Goal: Information Seeking & Learning: Learn about a topic

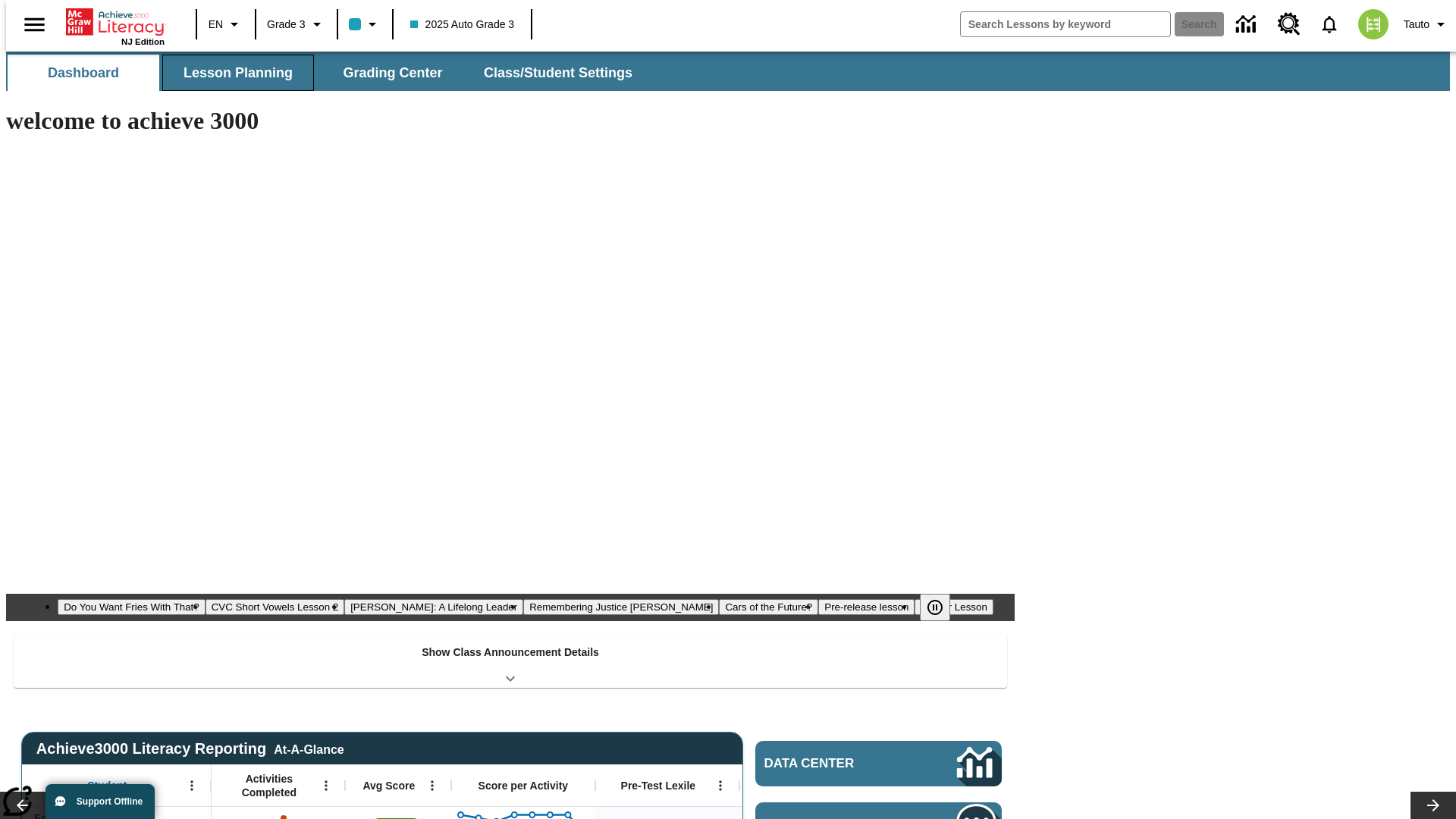
click at [232, 73] on span "Lesson Planning" at bounding box center [237, 74] width 110 height 18
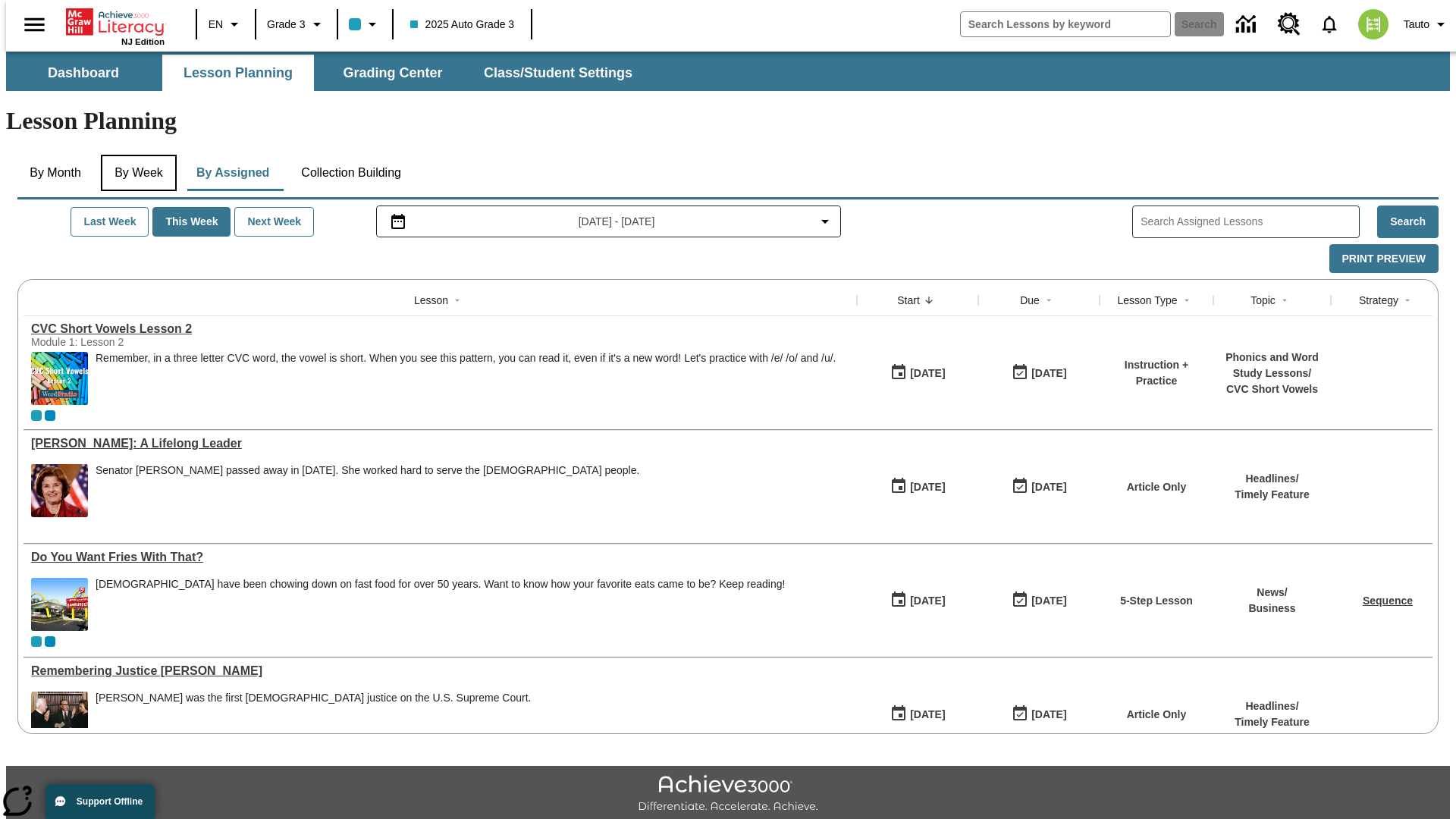
click at [136, 154] on button "By Week" at bounding box center [138, 173] width 76 height 37
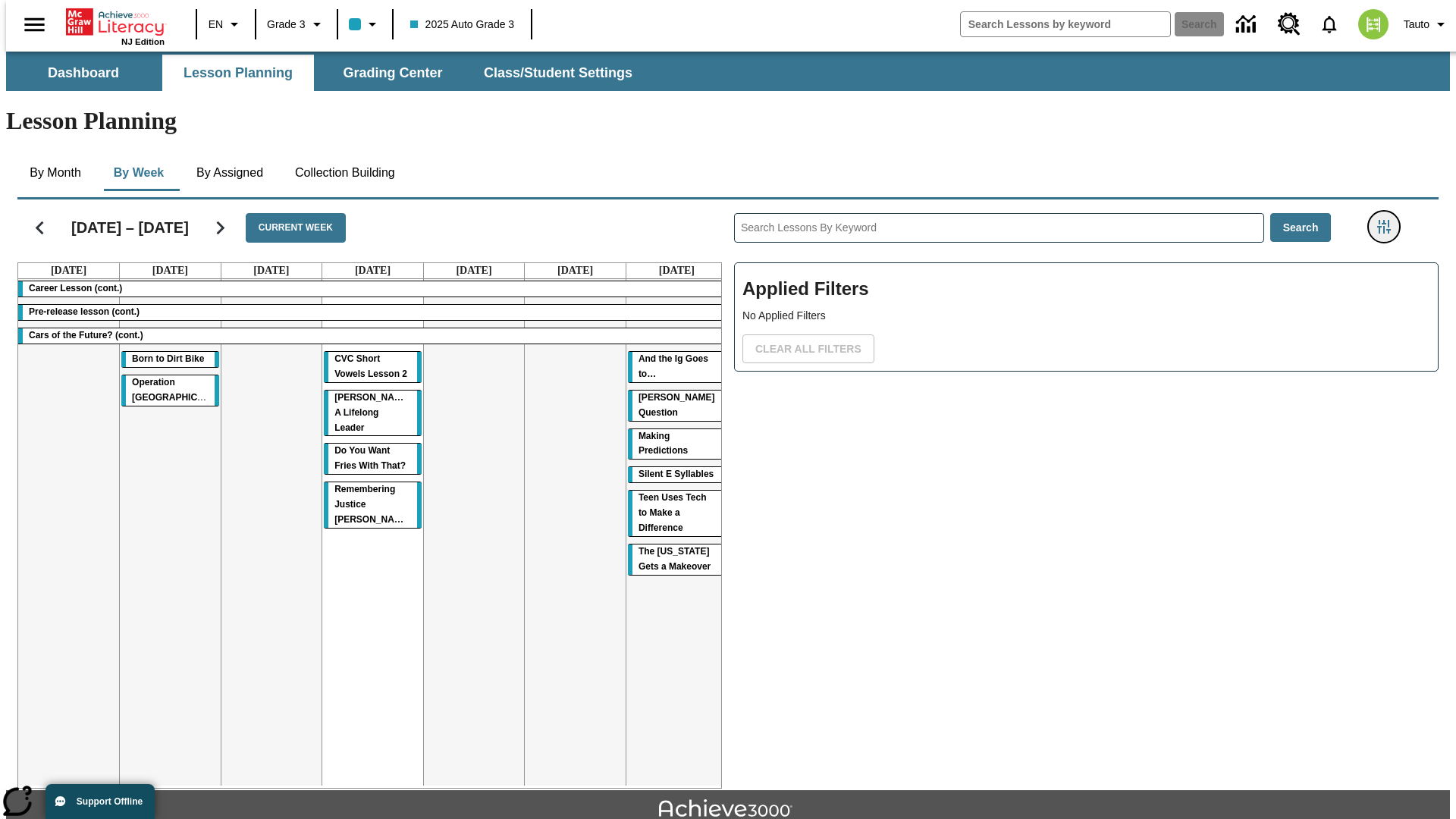
click at [1388, 220] on icon "Filters Side menu" at bounding box center [1383, 226] width 14 height 14
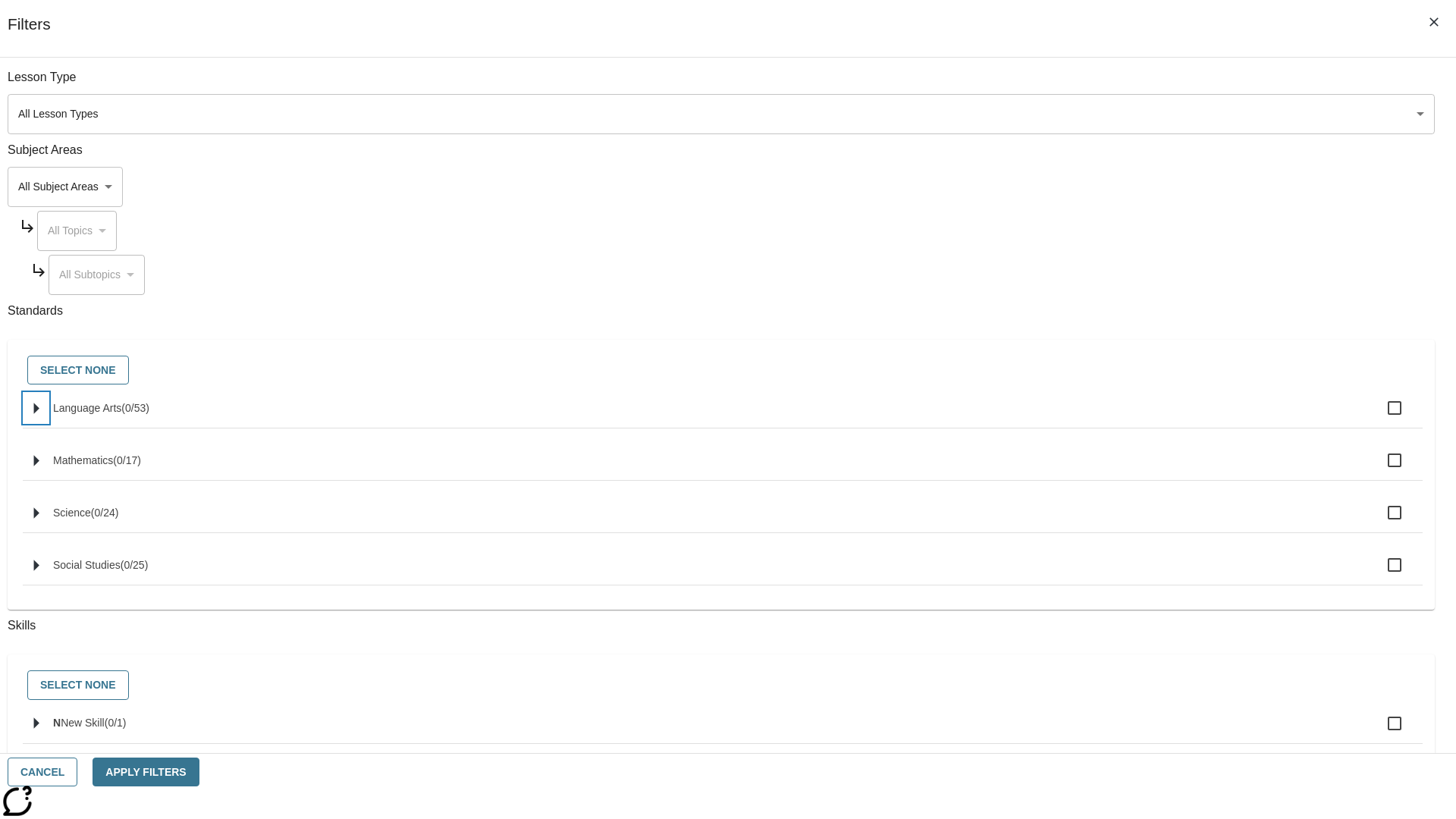
click at [39, 414] on icon "Select standards" at bounding box center [37, 409] width 6 height 11
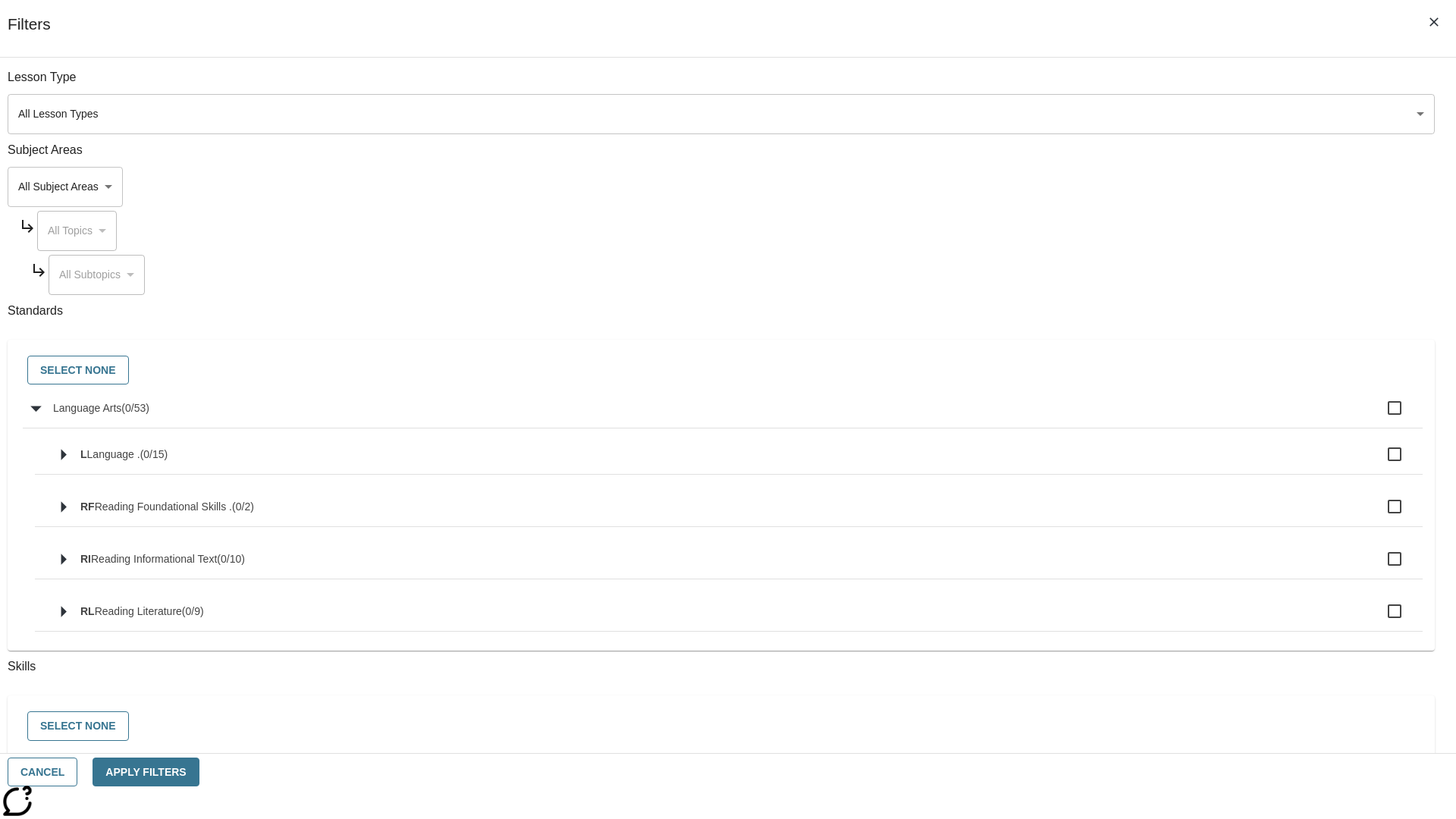
click at [1103, 417] on label "Language Arts ( 0 / 53 )" at bounding box center [732, 408] width 1358 height 32
click at [1378, 417] on input "Language Arts ( 0 / 53 )" at bounding box center [1394, 408] width 32 height 32
checkbox input "true"
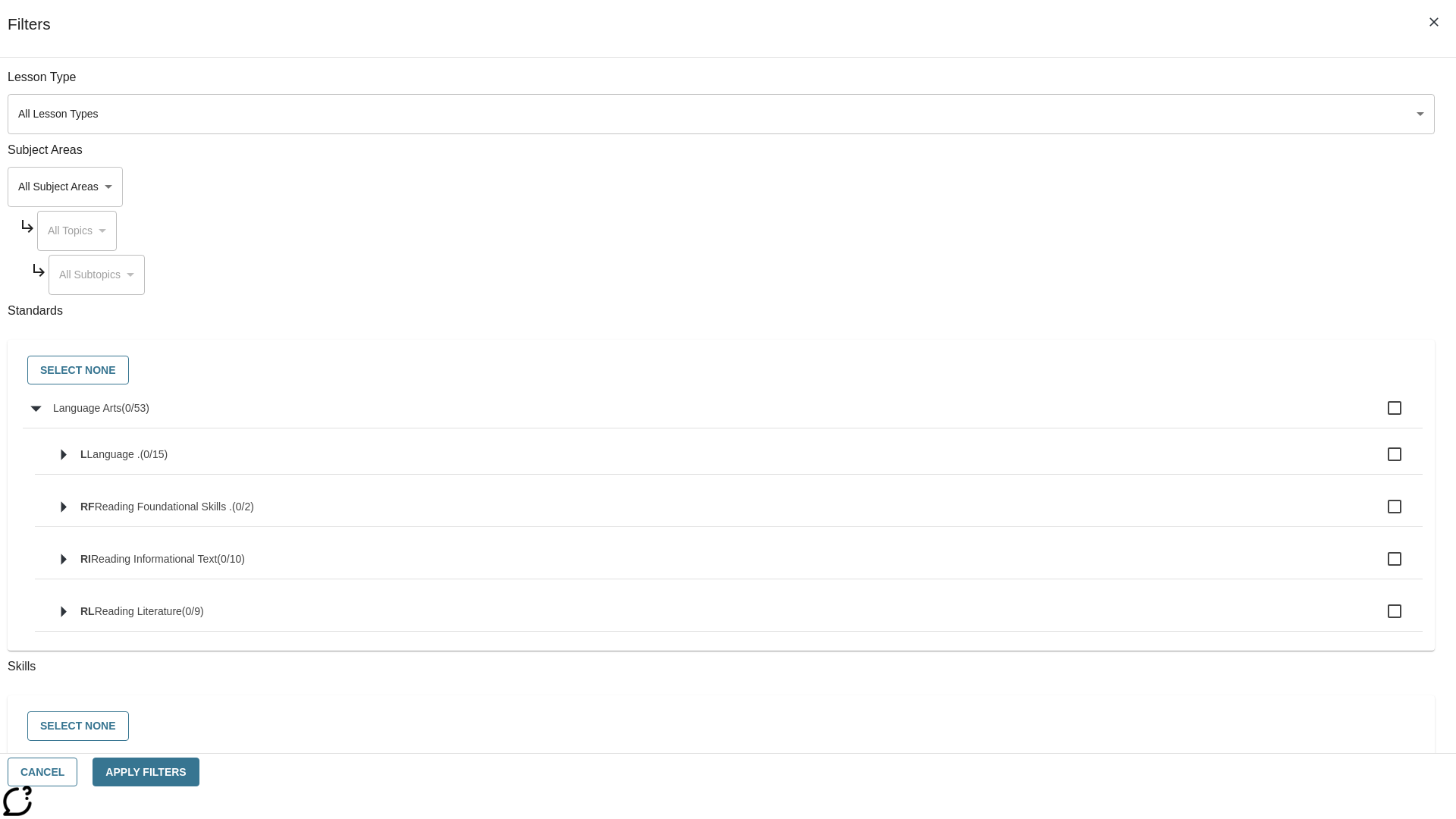
checkbox input "true"
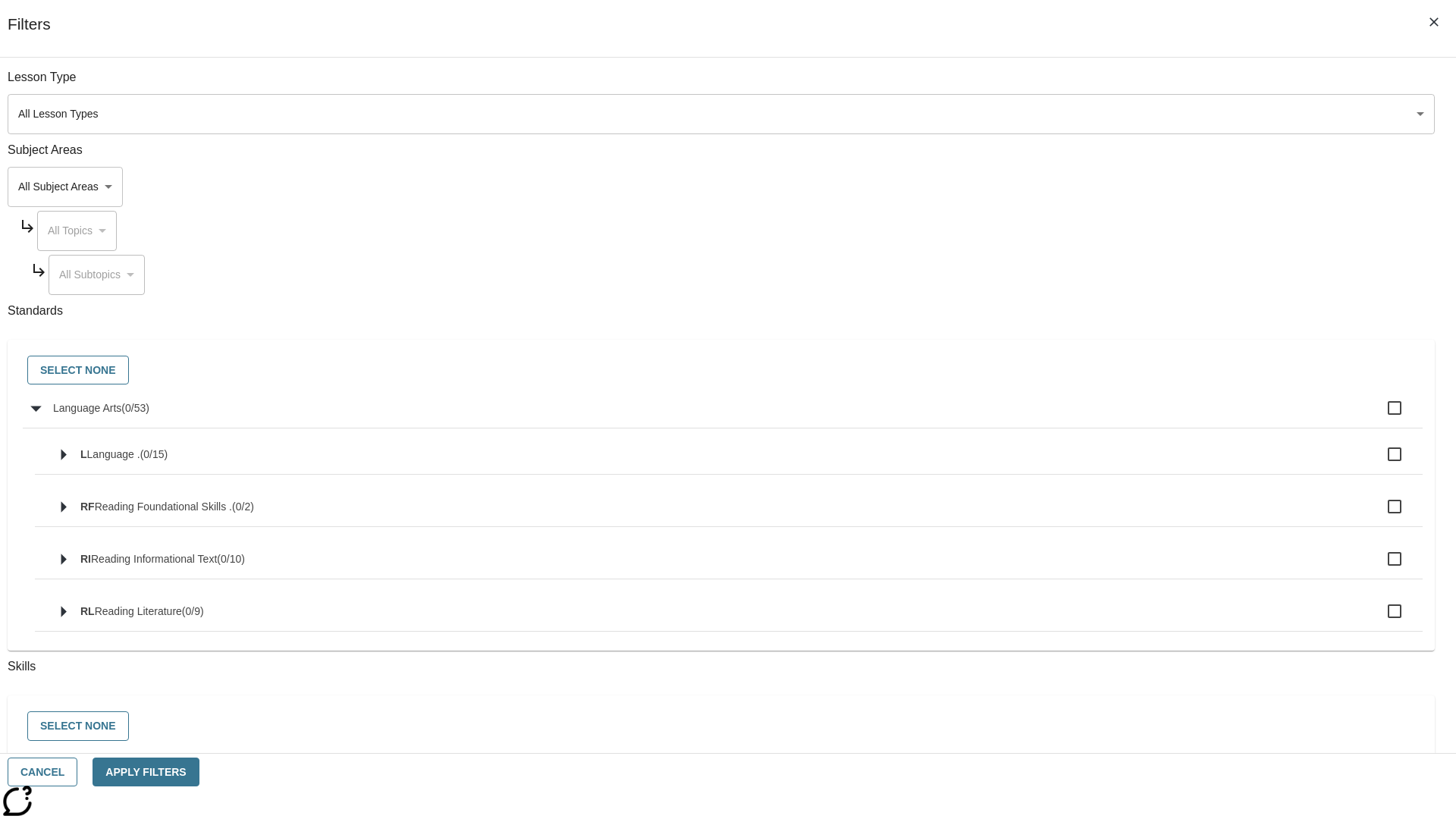
checkbox input "true"
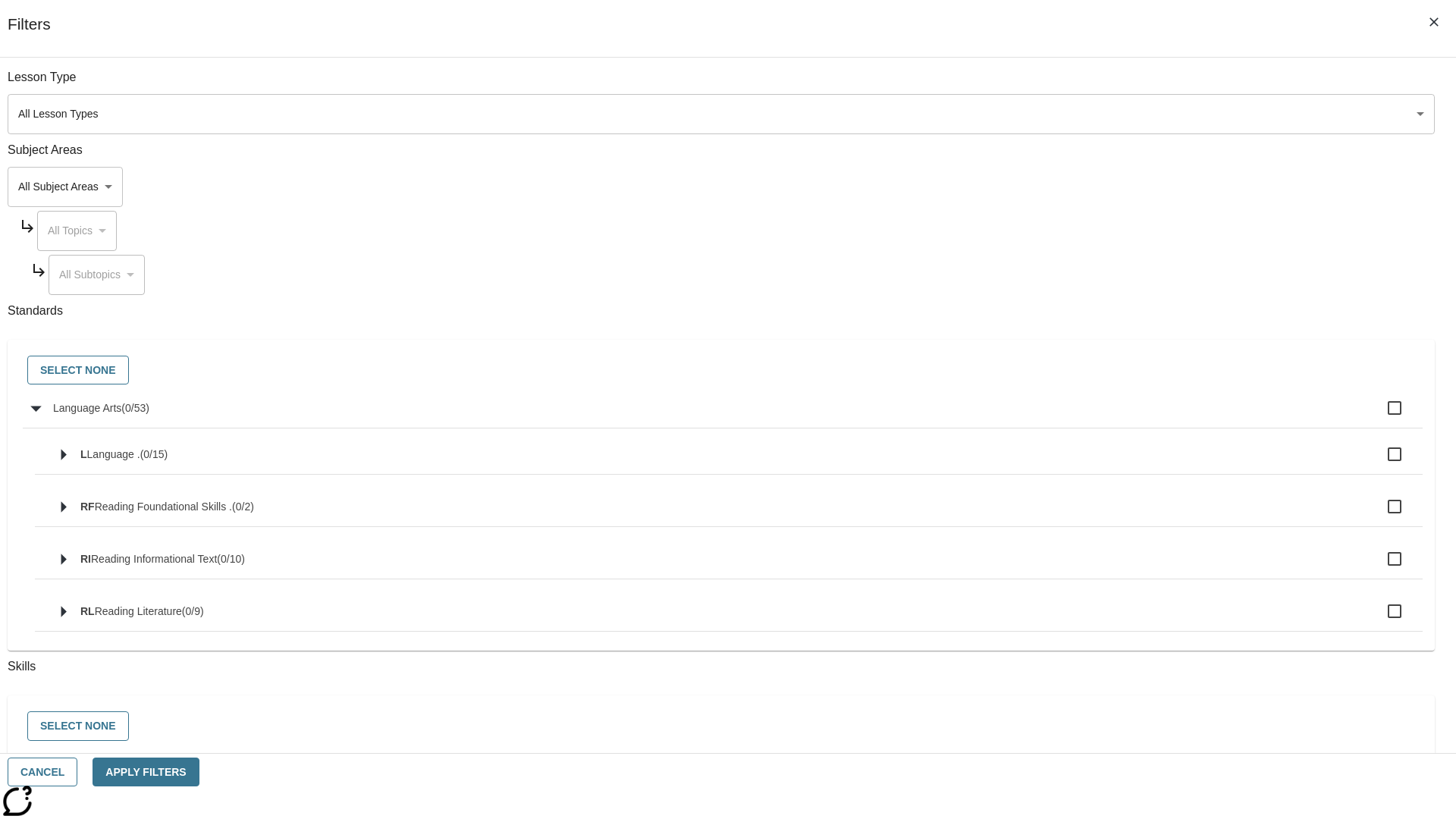
checkbox input "true"
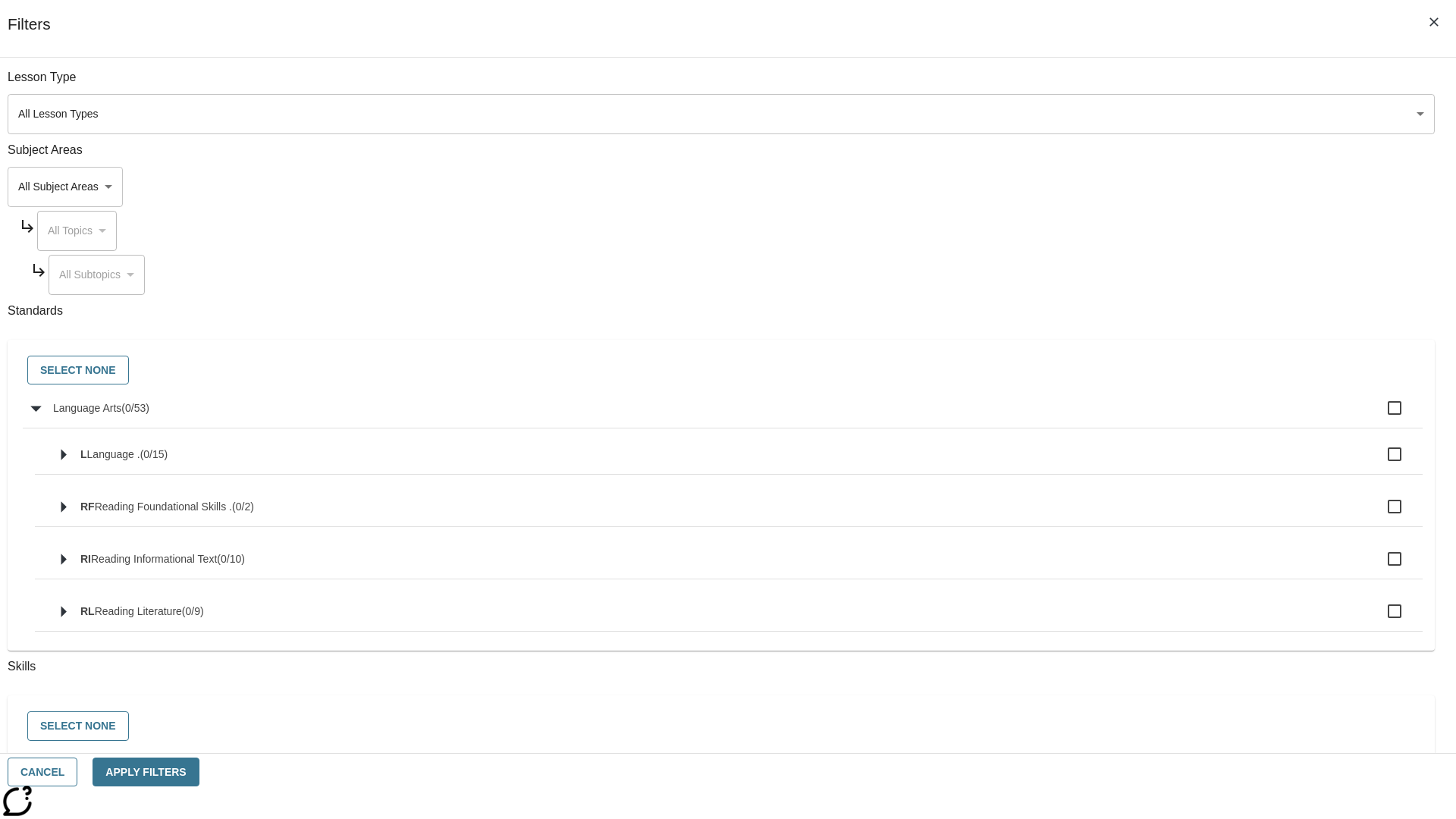
checkbox input "true"
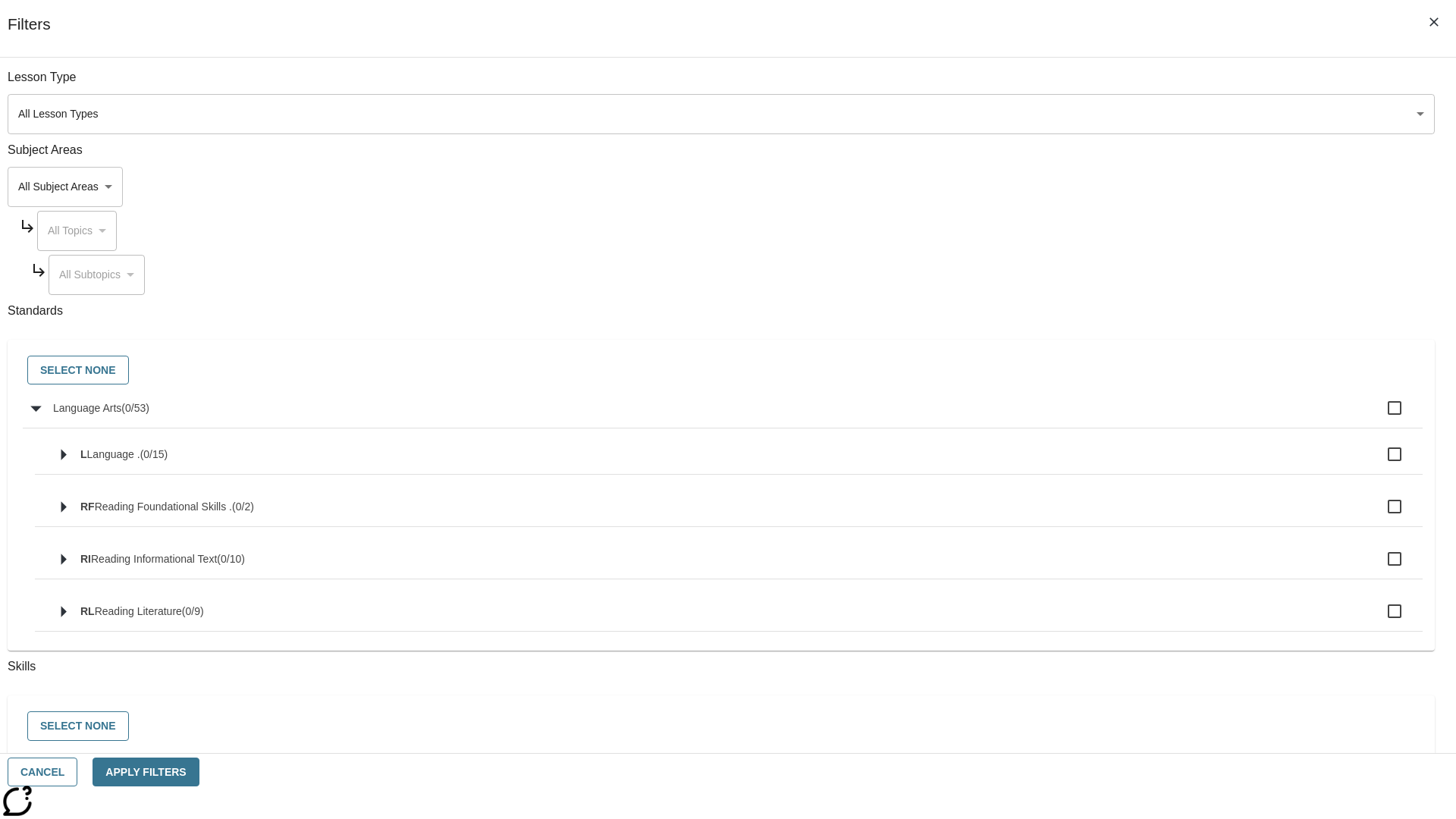
checkbox input "true"
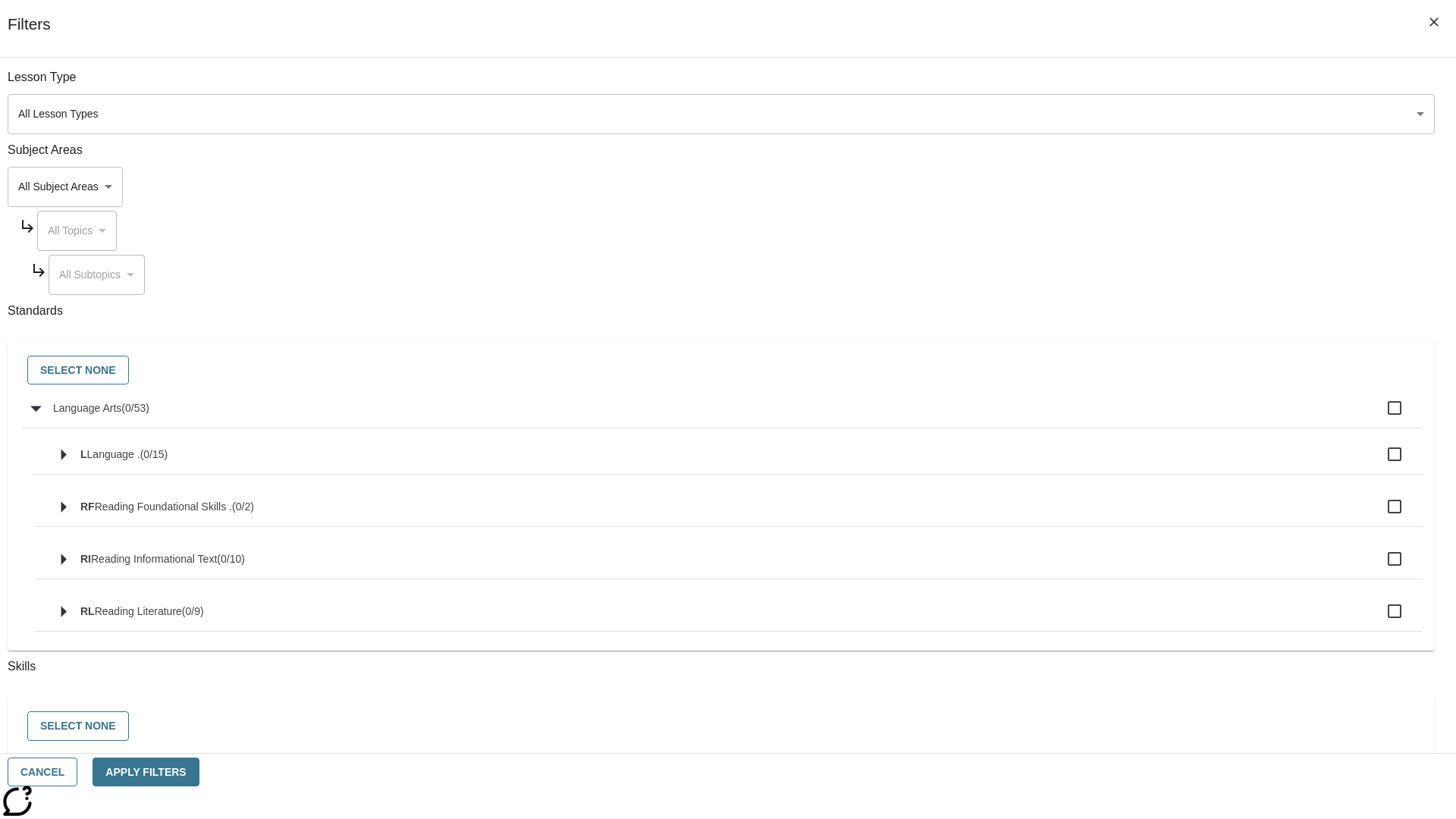
checkbox input "true"
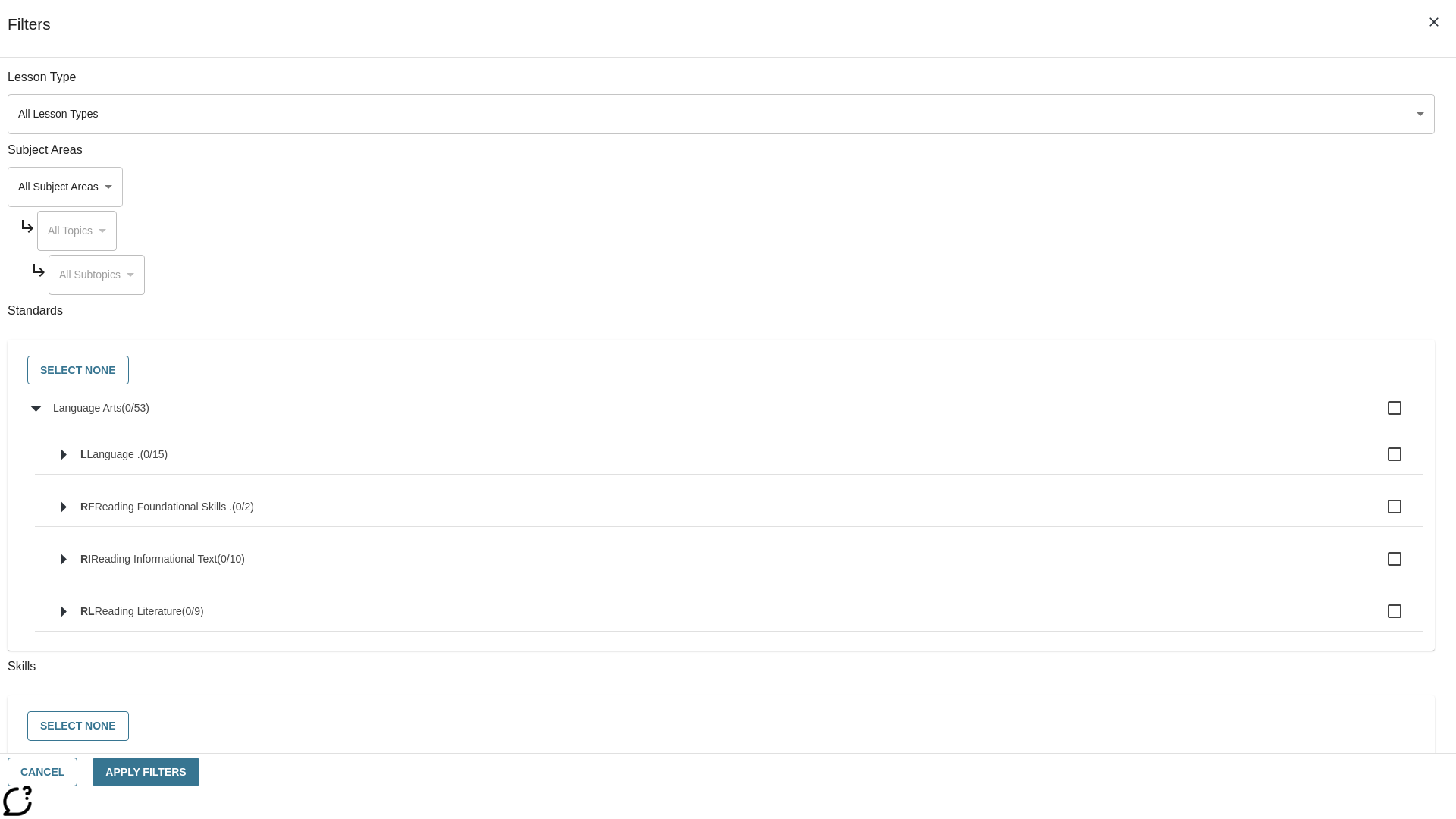
checkbox input "true"
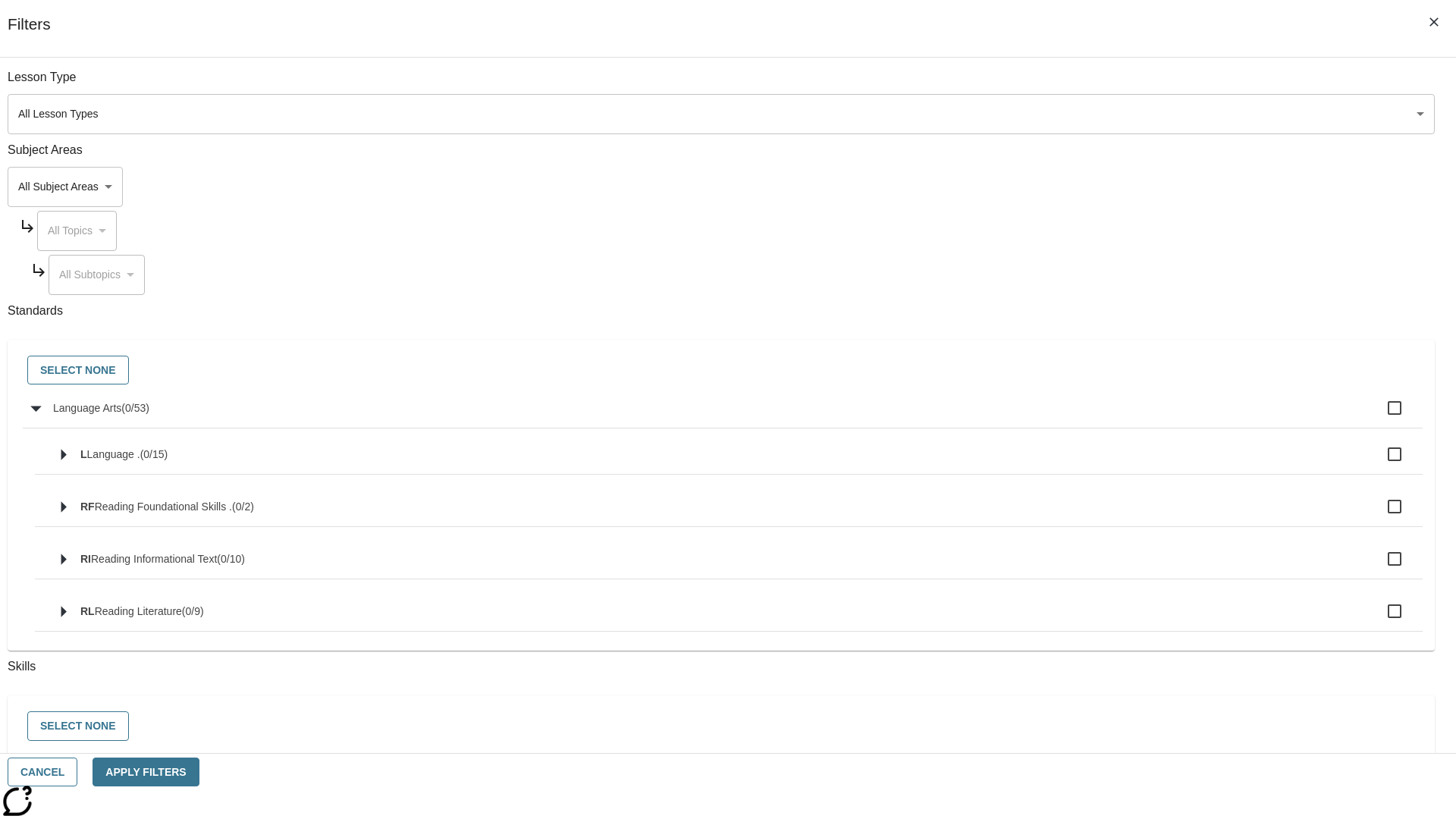
checkbox input "true"
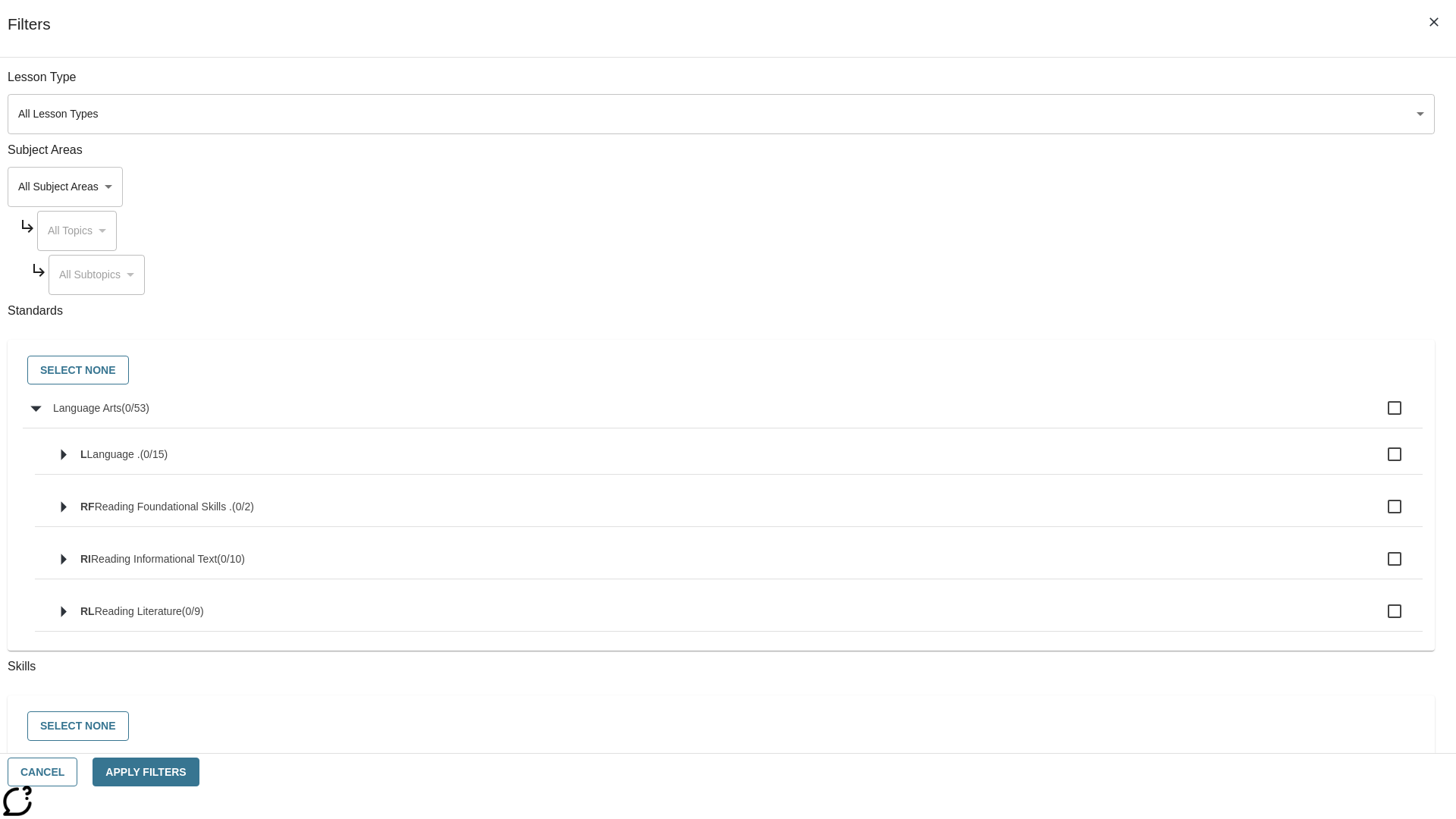
checkbox input "true"
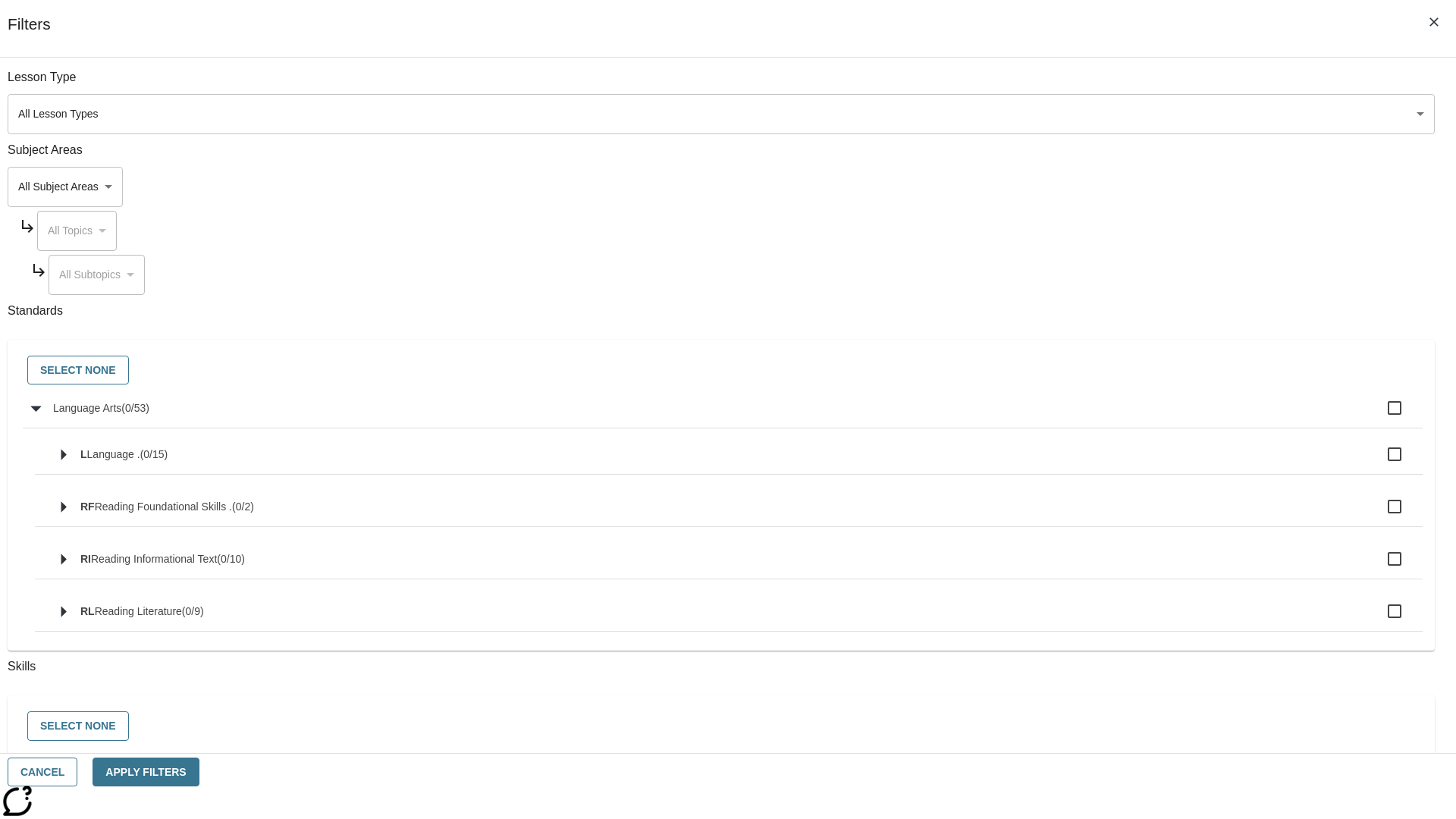
checkbox input "true"
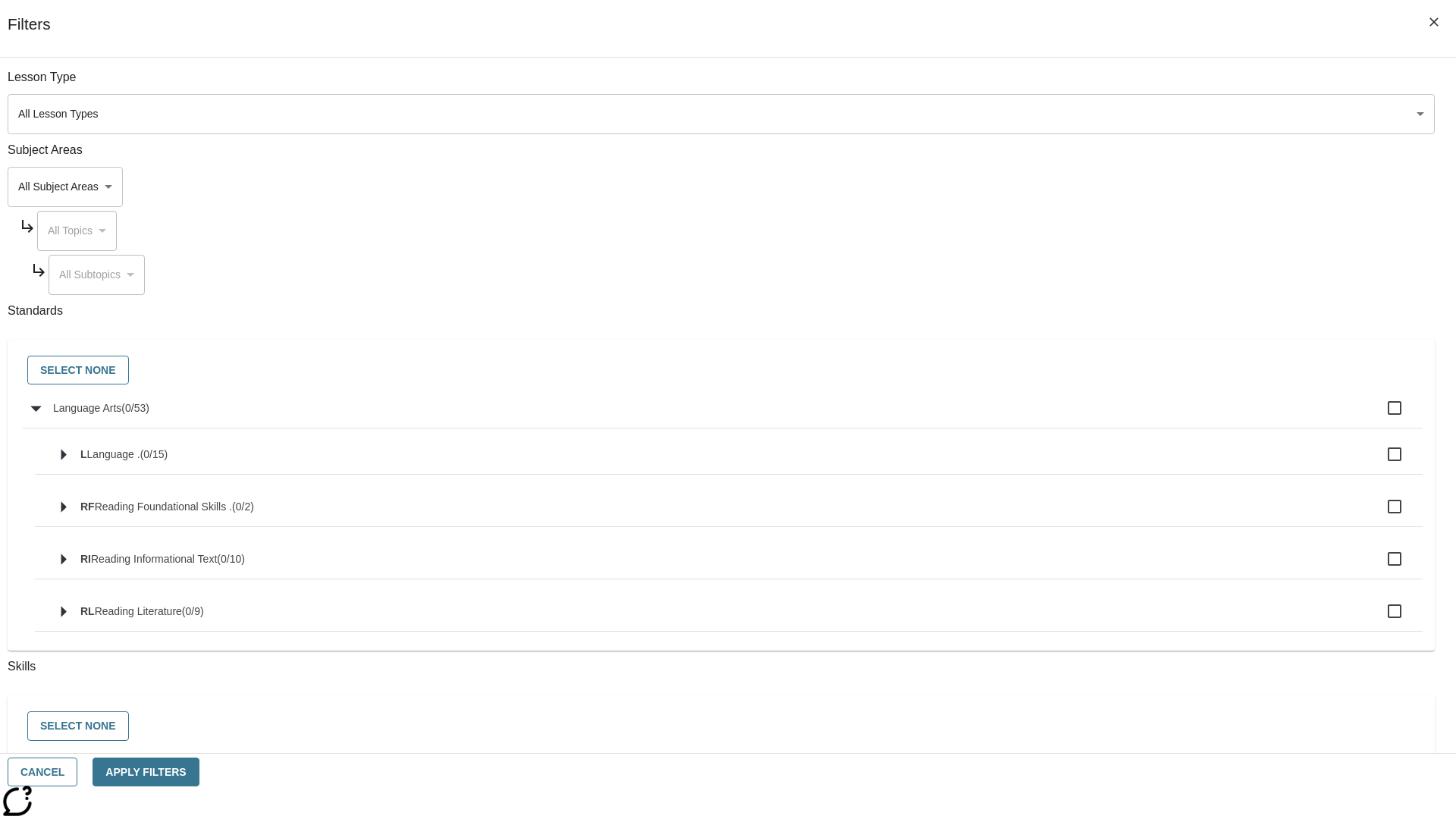
checkbox input "true"
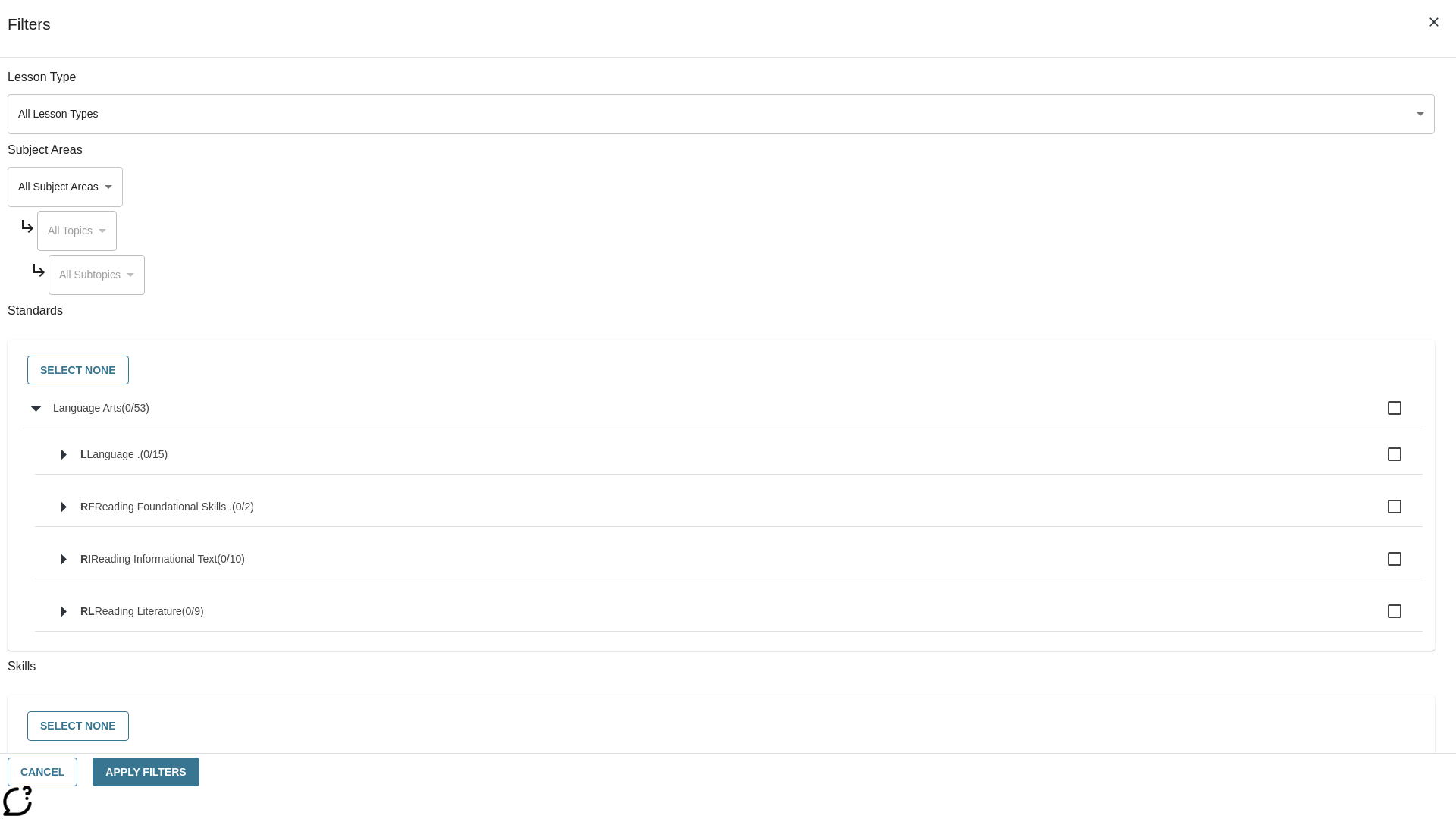
checkbox input "true"
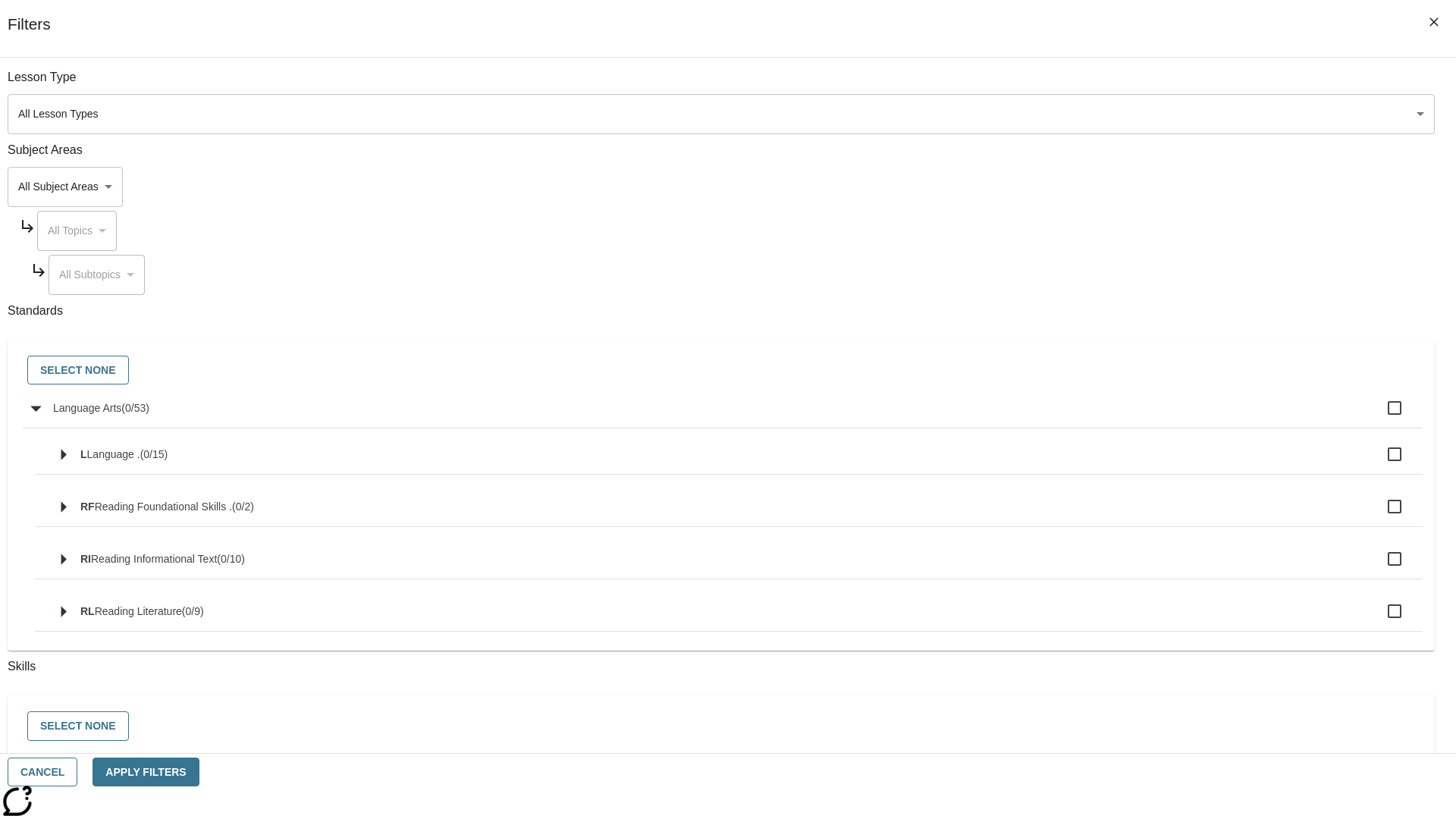
checkbox input "true"
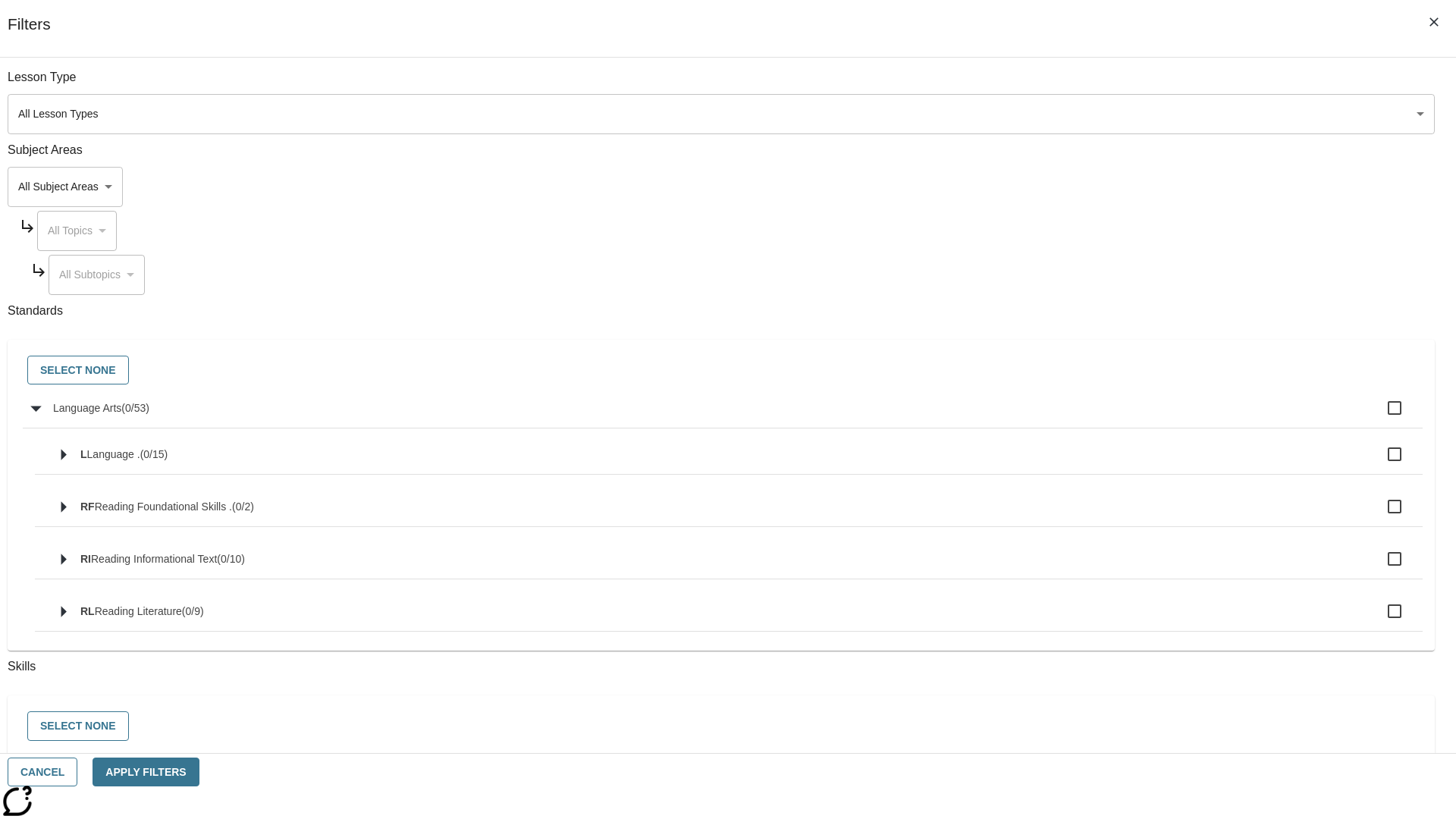
checkbox input "true"
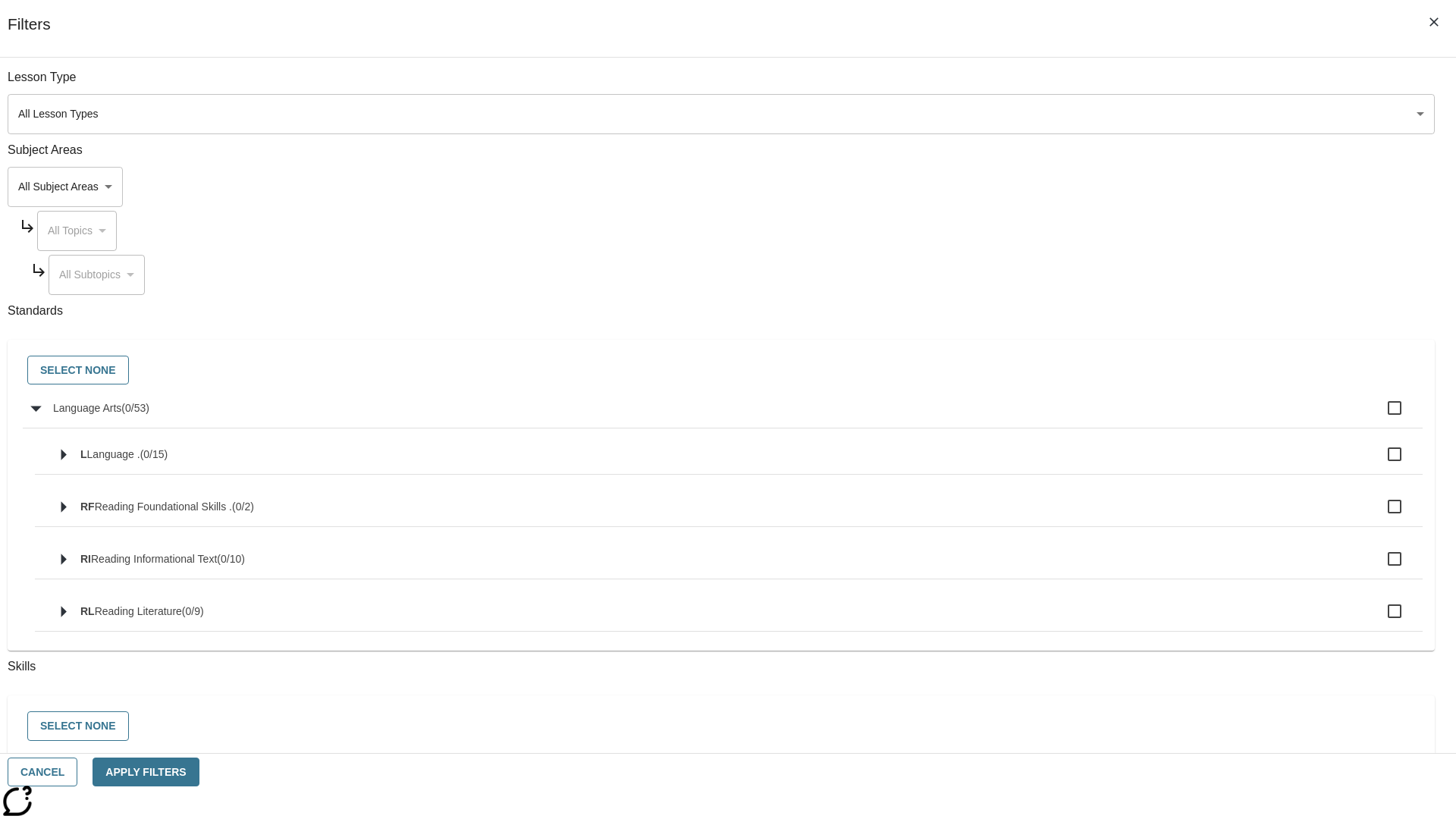
checkbox input "true"
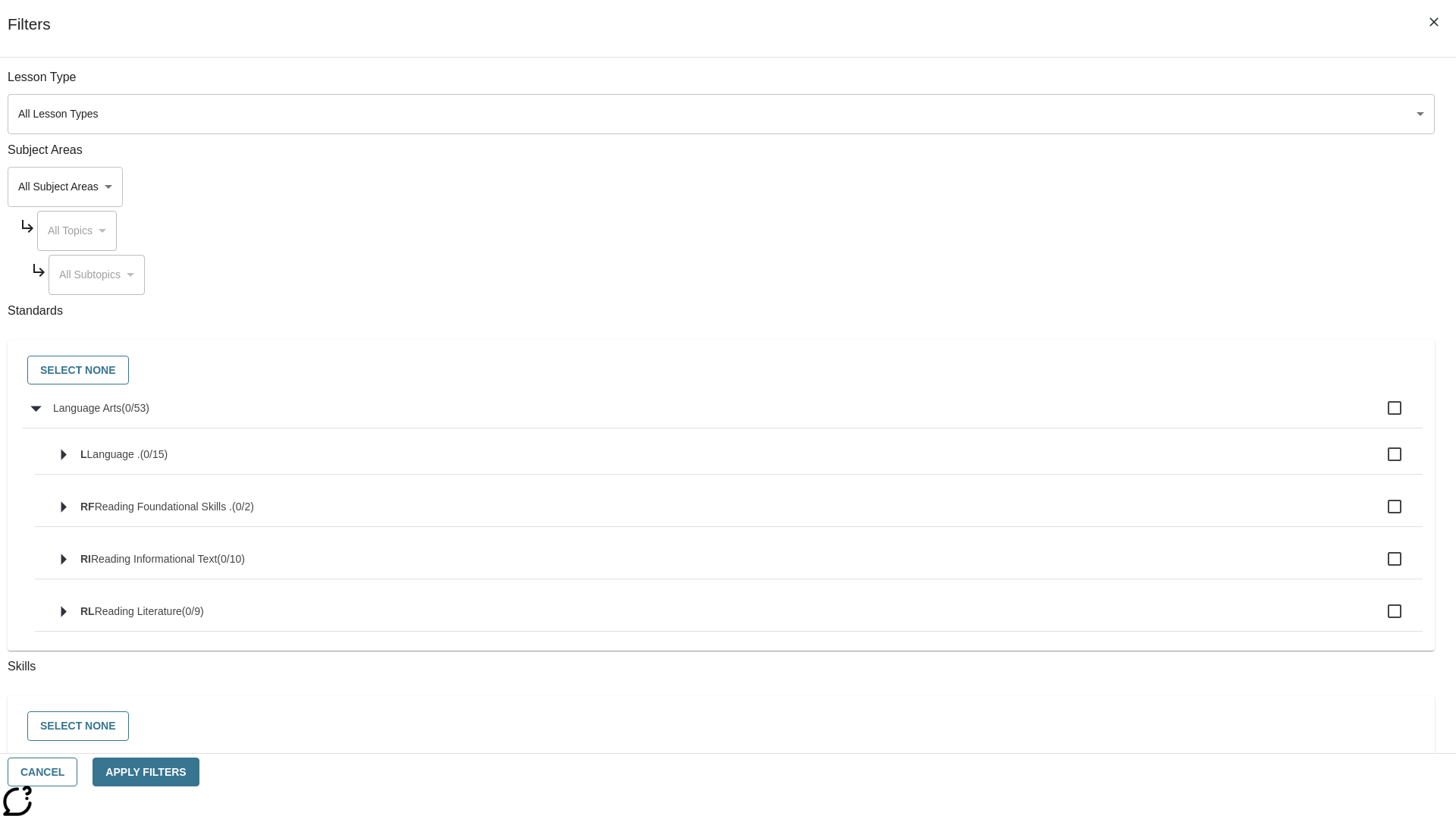
checkbox input "true"
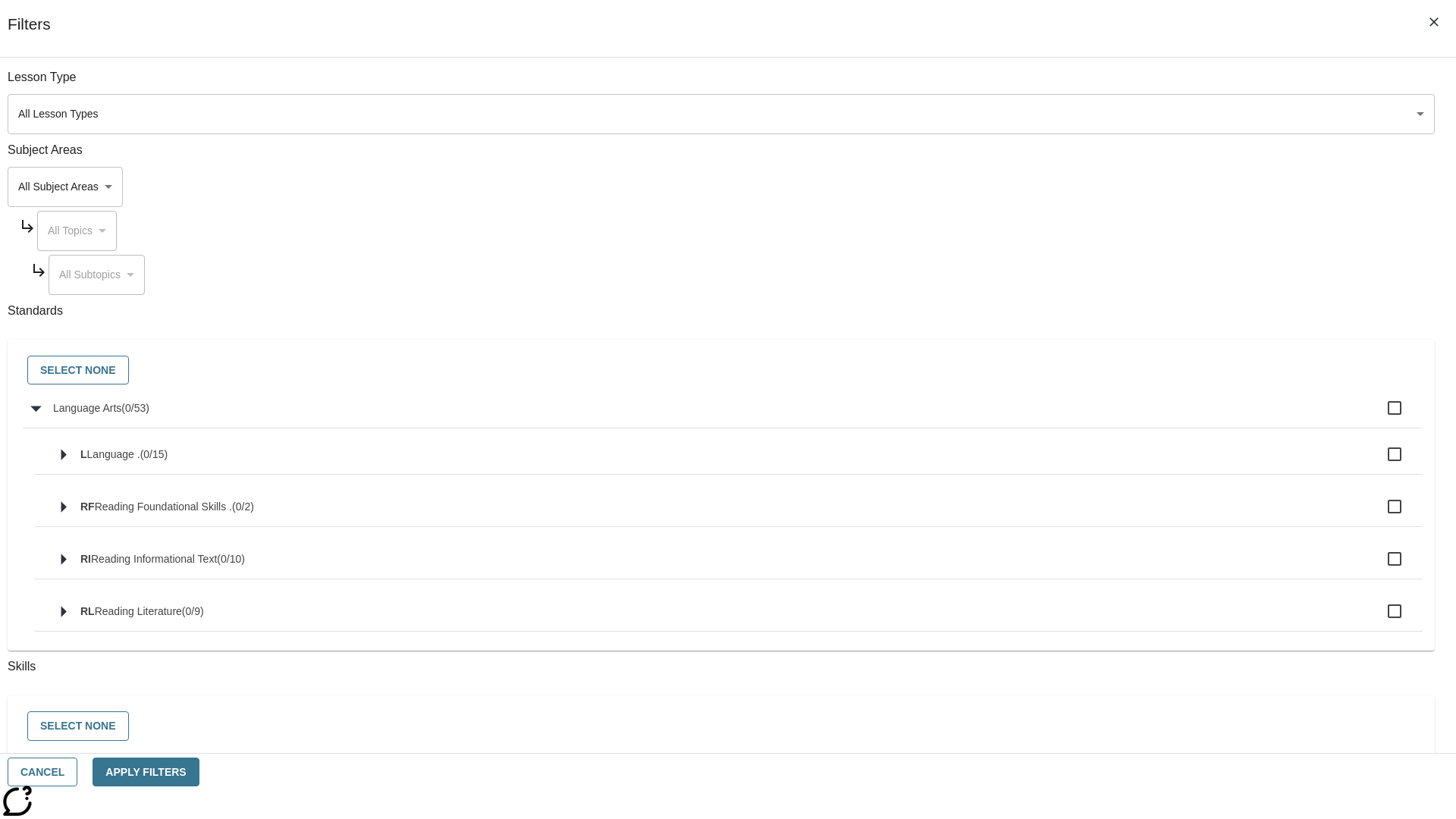
checkbox input "true"
click at [129, 371] on button "Select None" at bounding box center [78, 370] width 102 height 30
checkbox input "false"
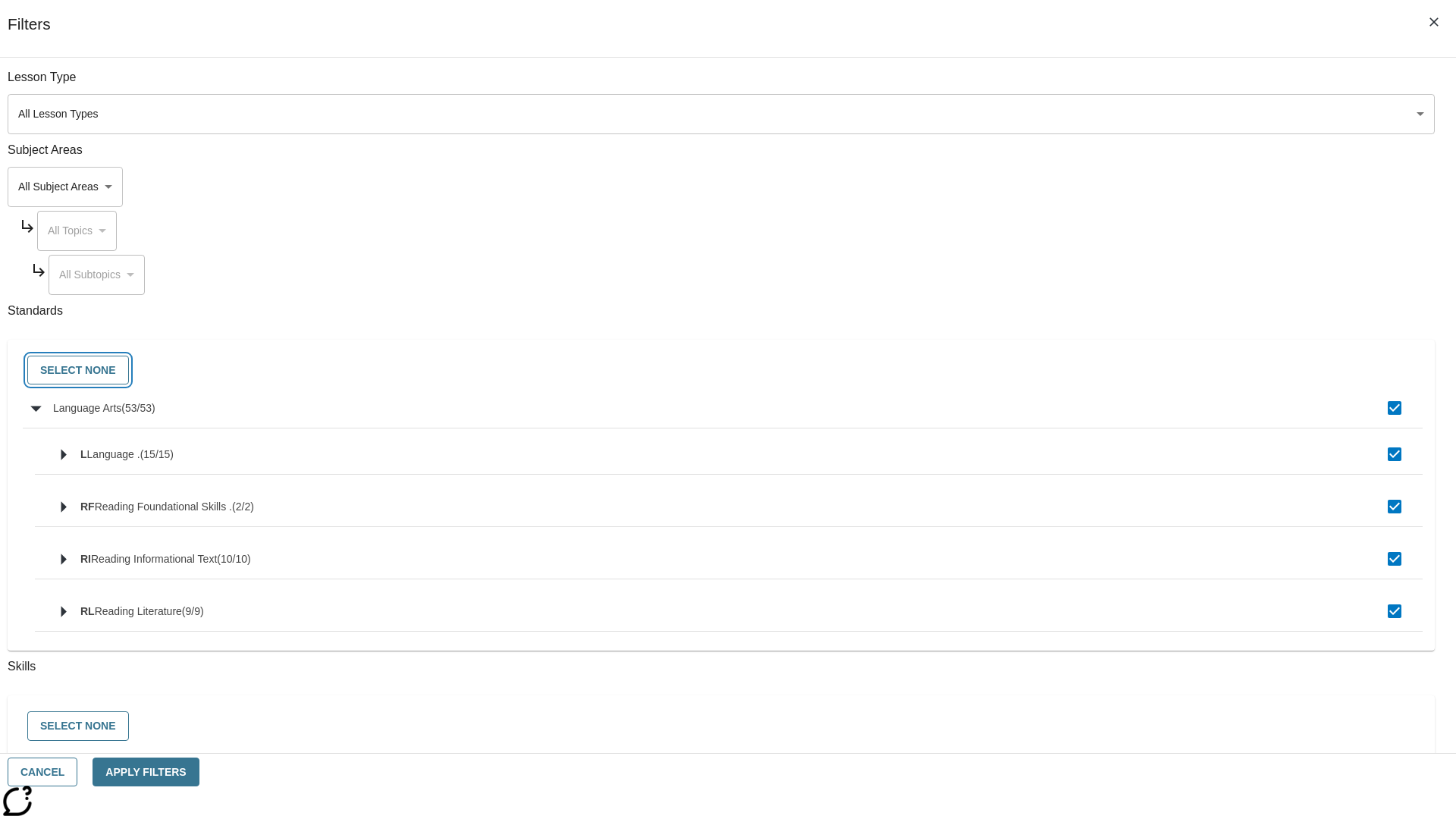
checkbox input "false"
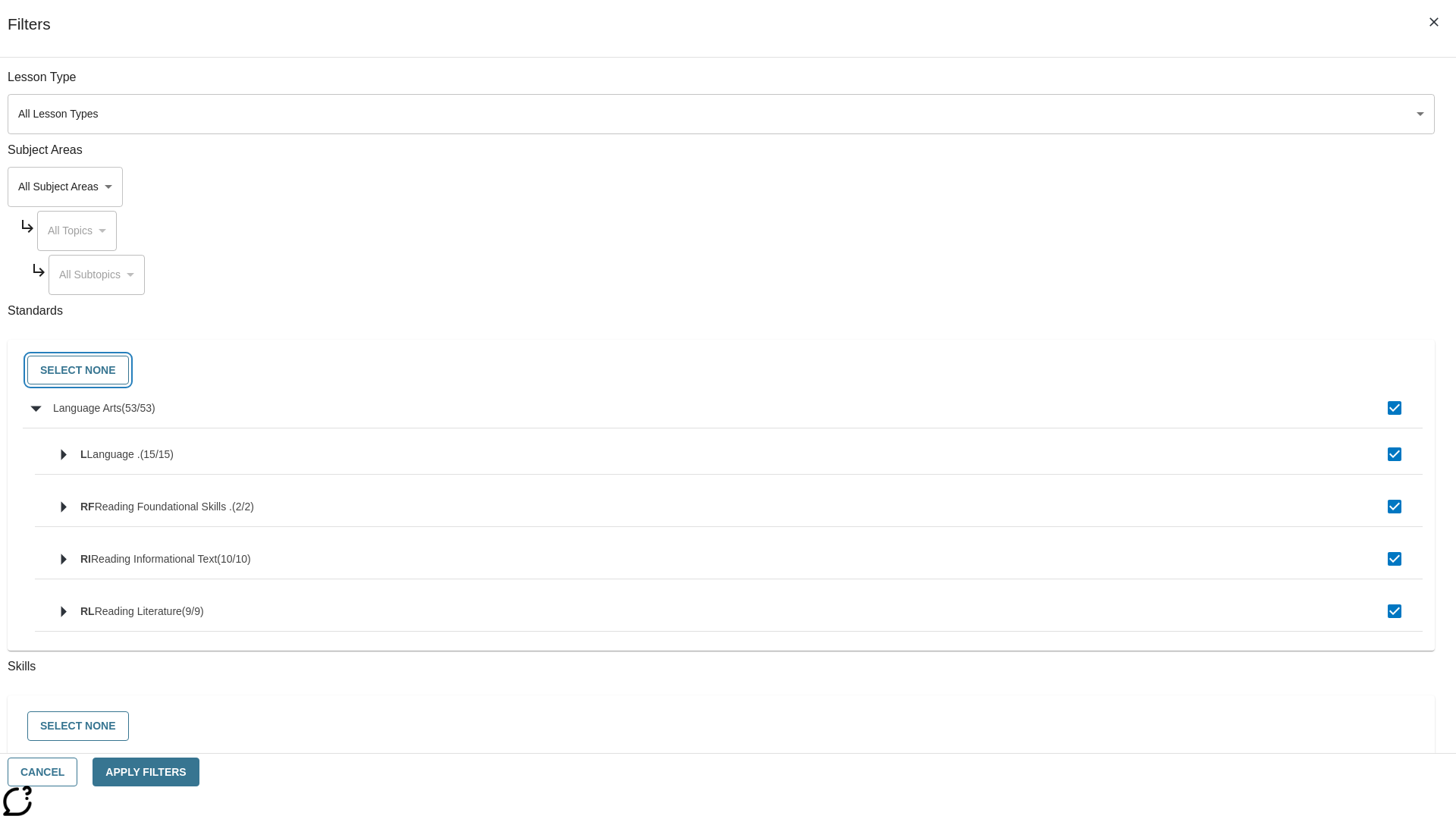
checkbox input "false"
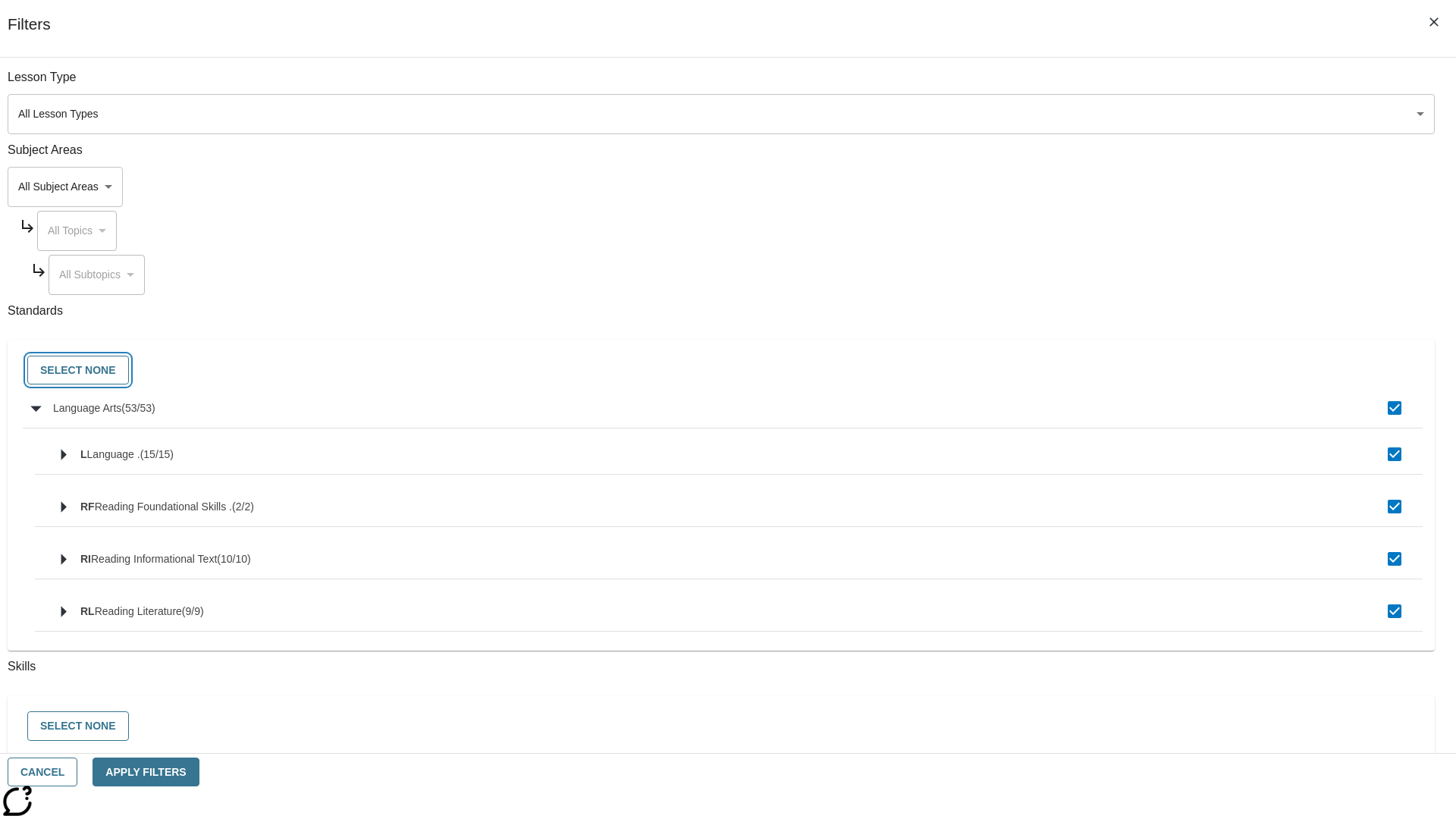
checkbox input "false"
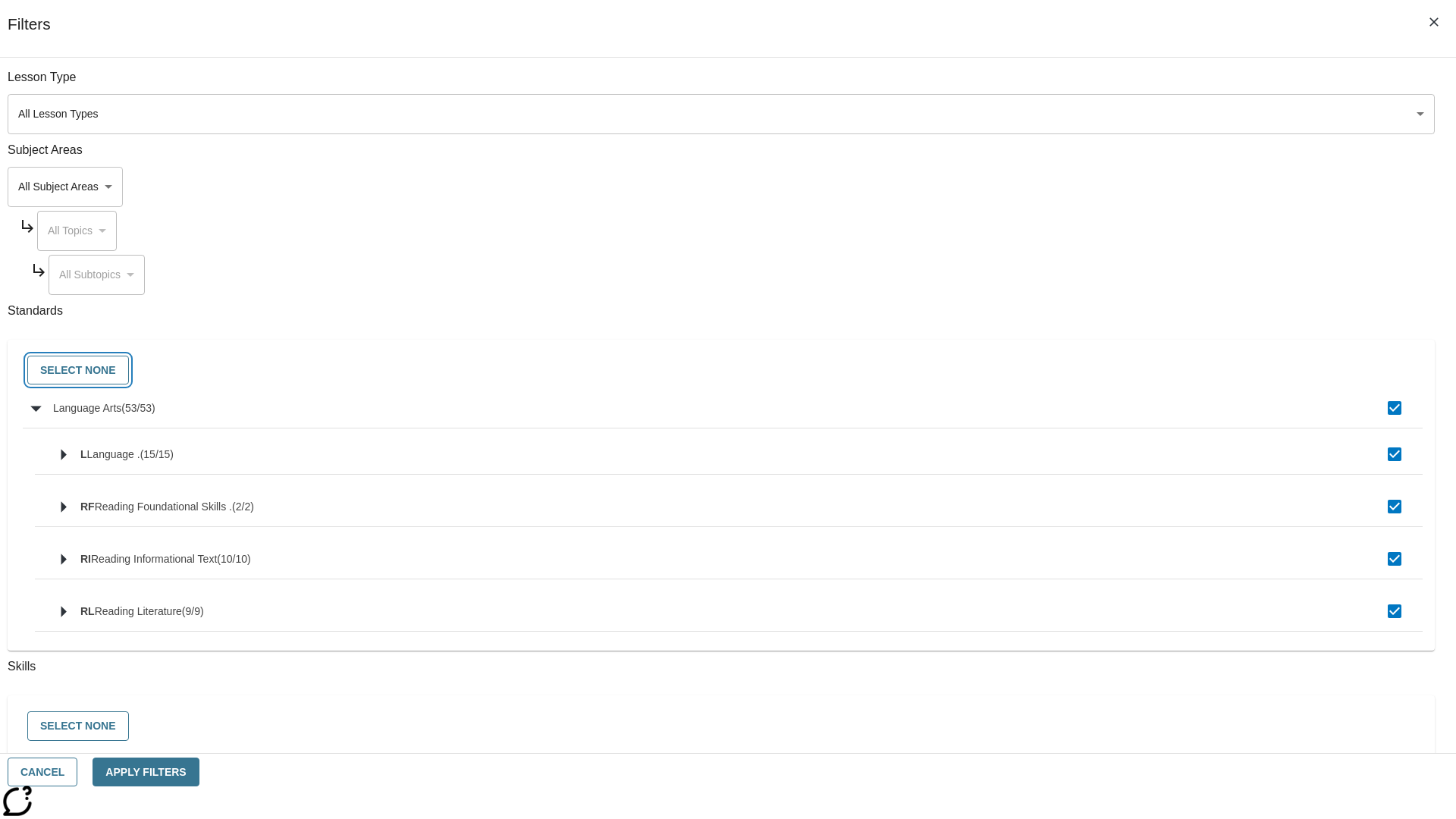
checkbox input "false"
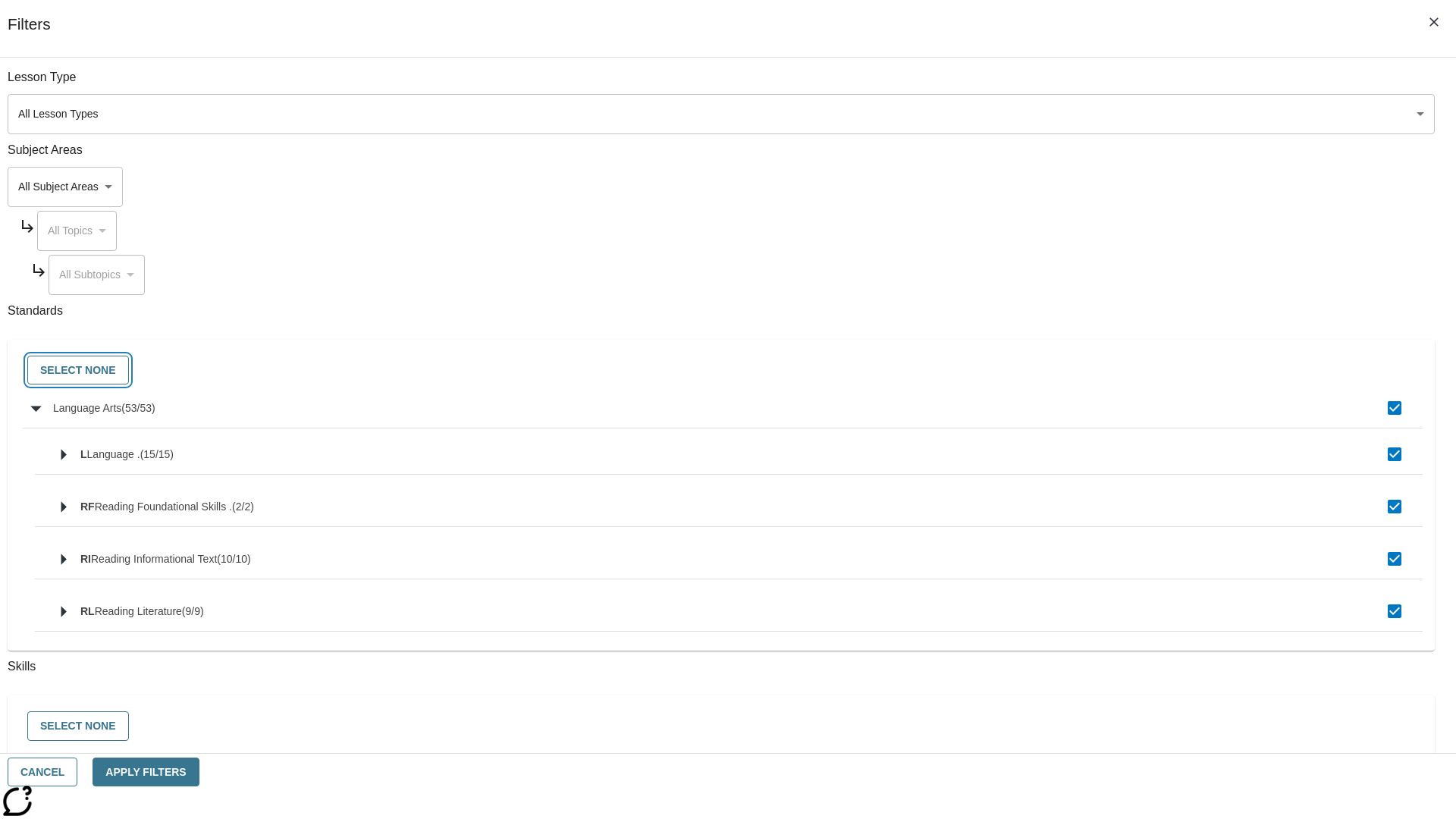
checkbox input "false"
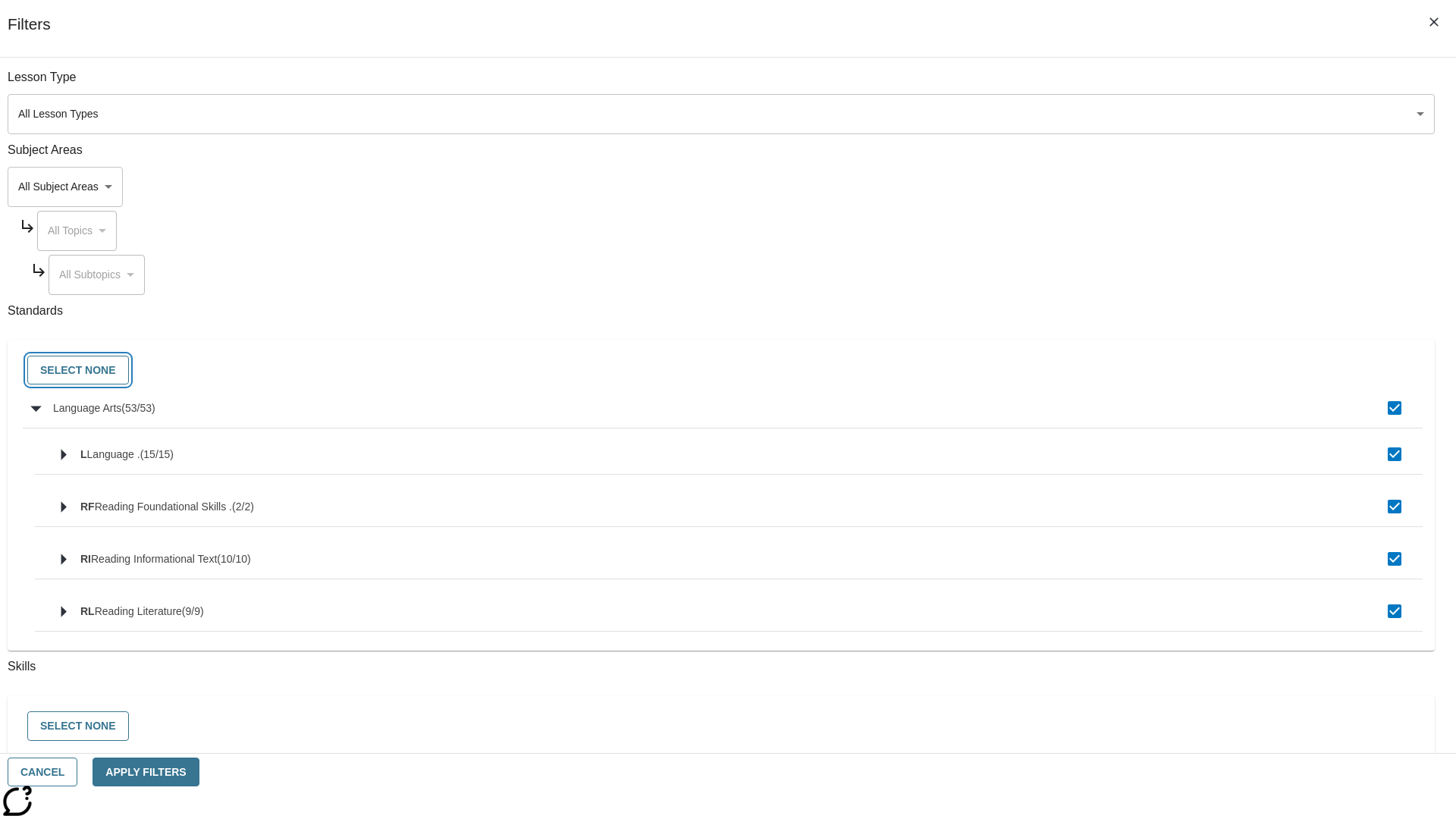
checkbox input "false"
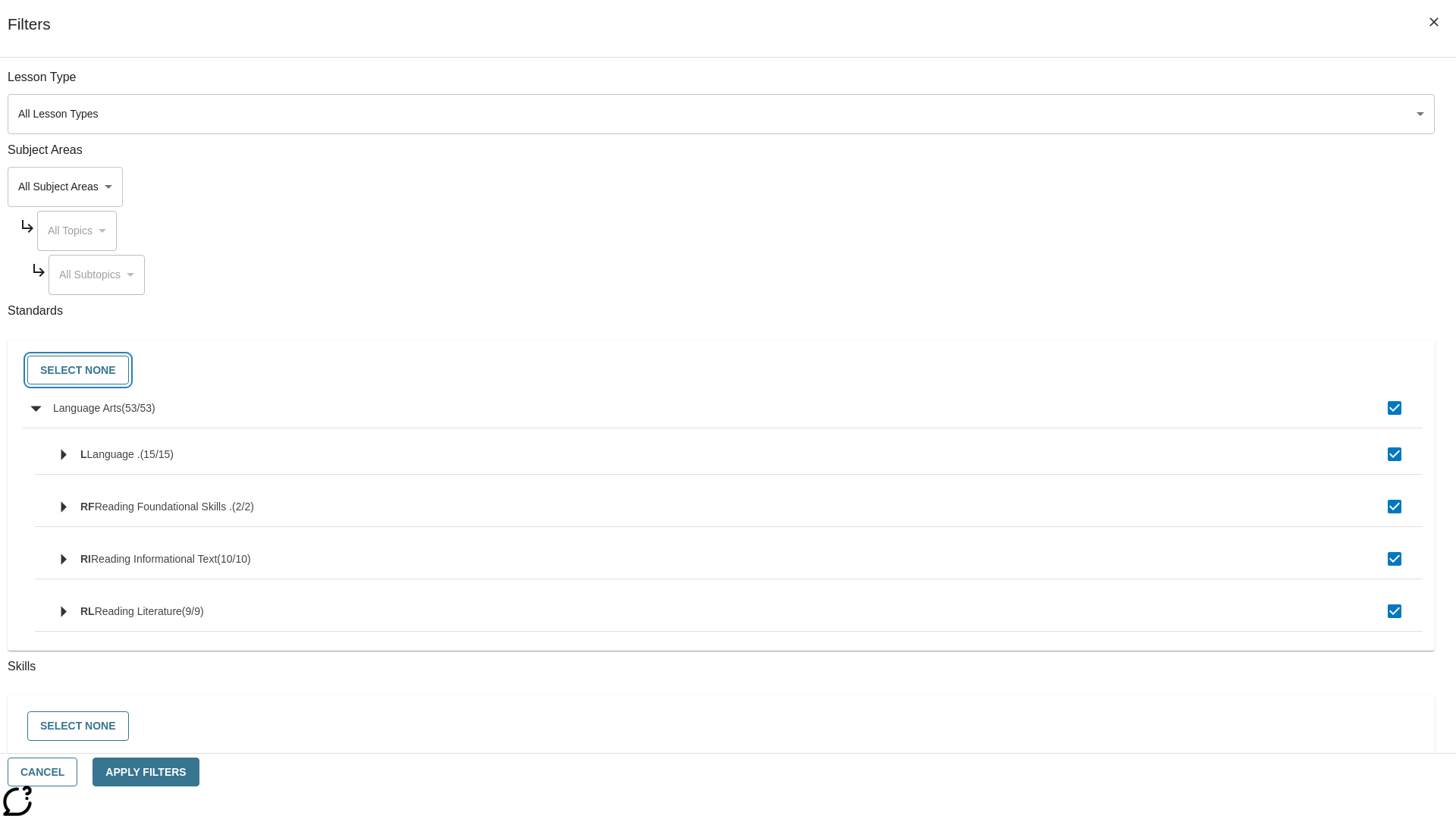
checkbox input "false"
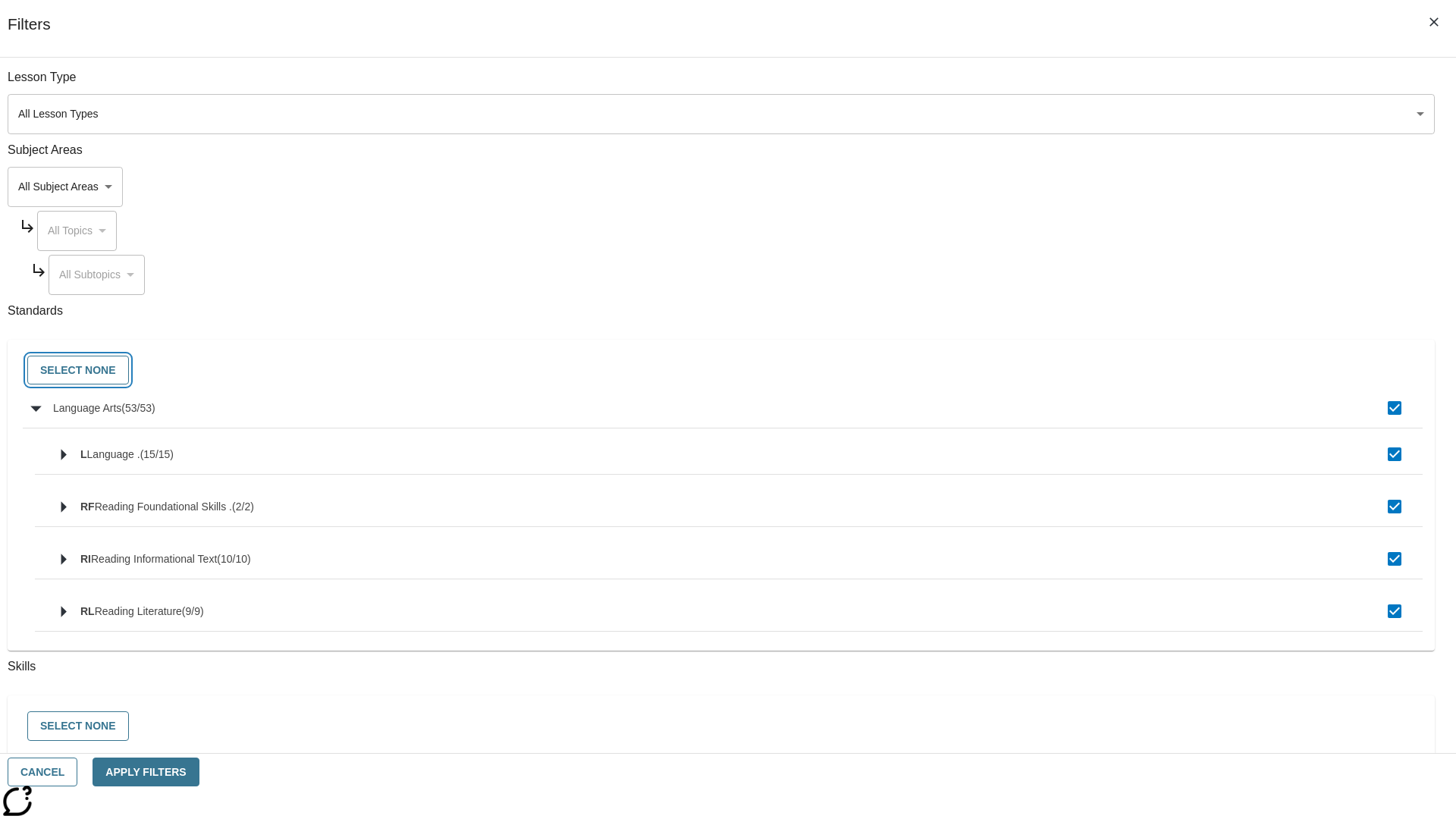
checkbox input "false"
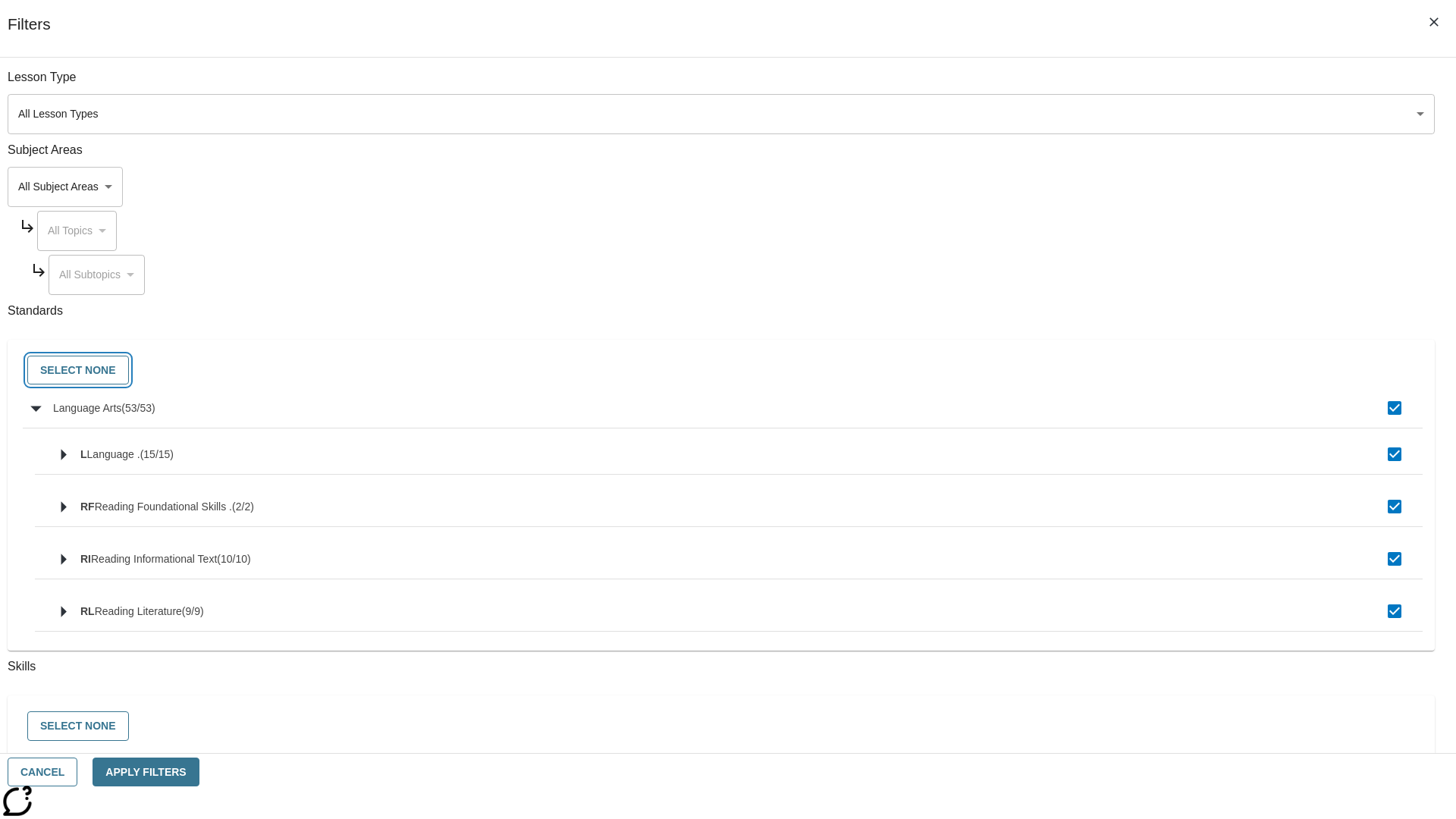
checkbox input "false"
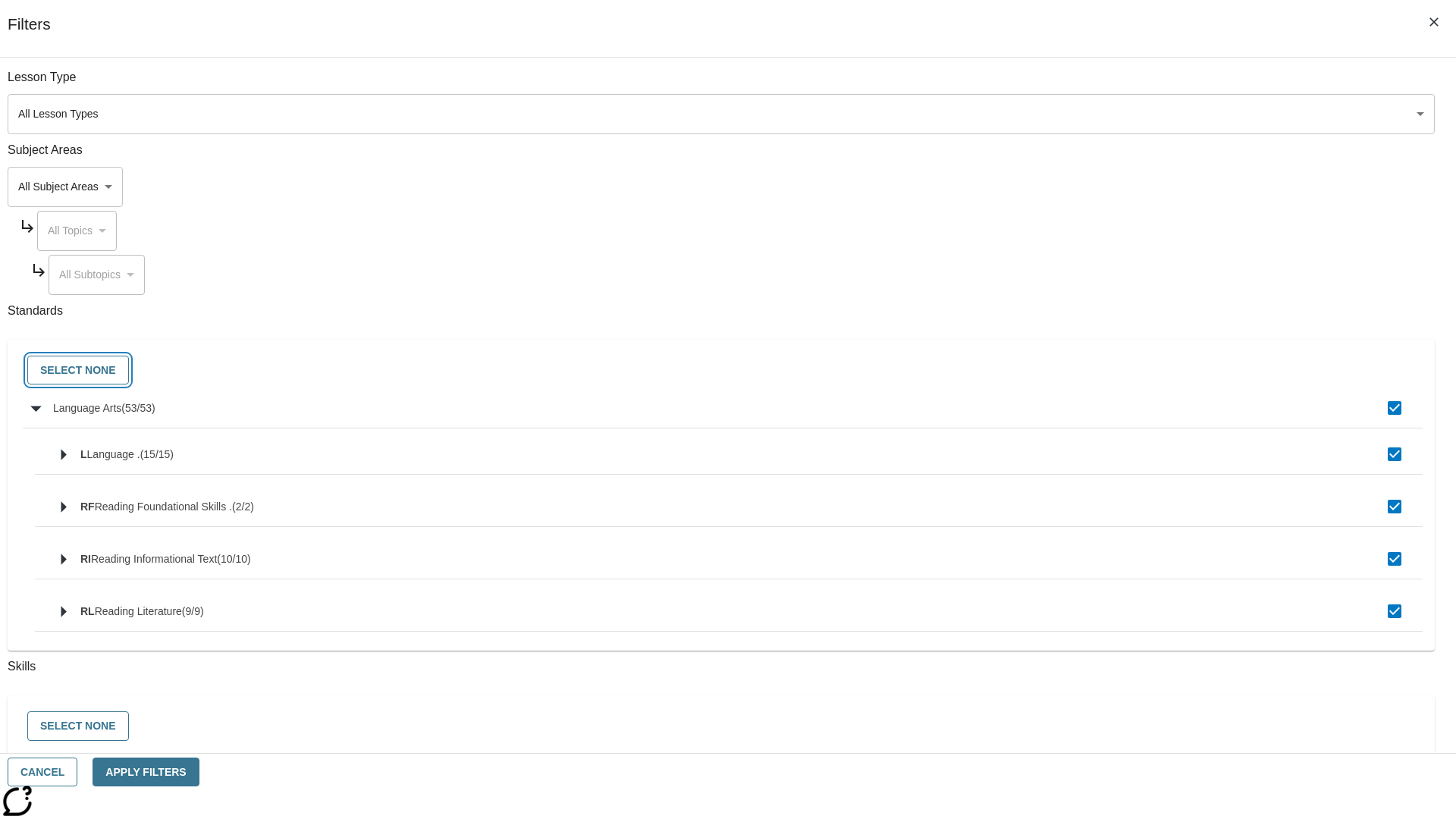
checkbox input "false"
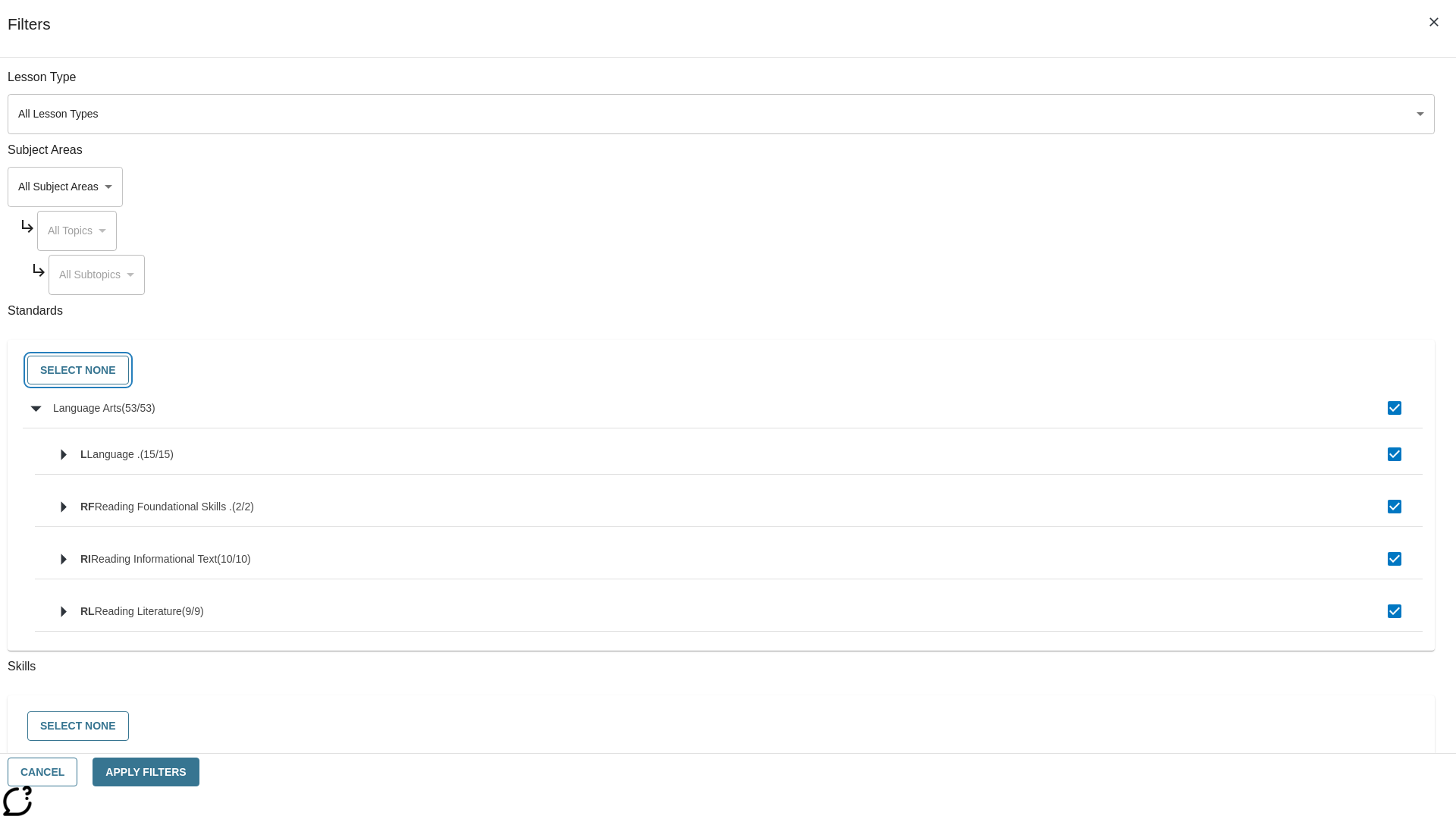
checkbox input "false"
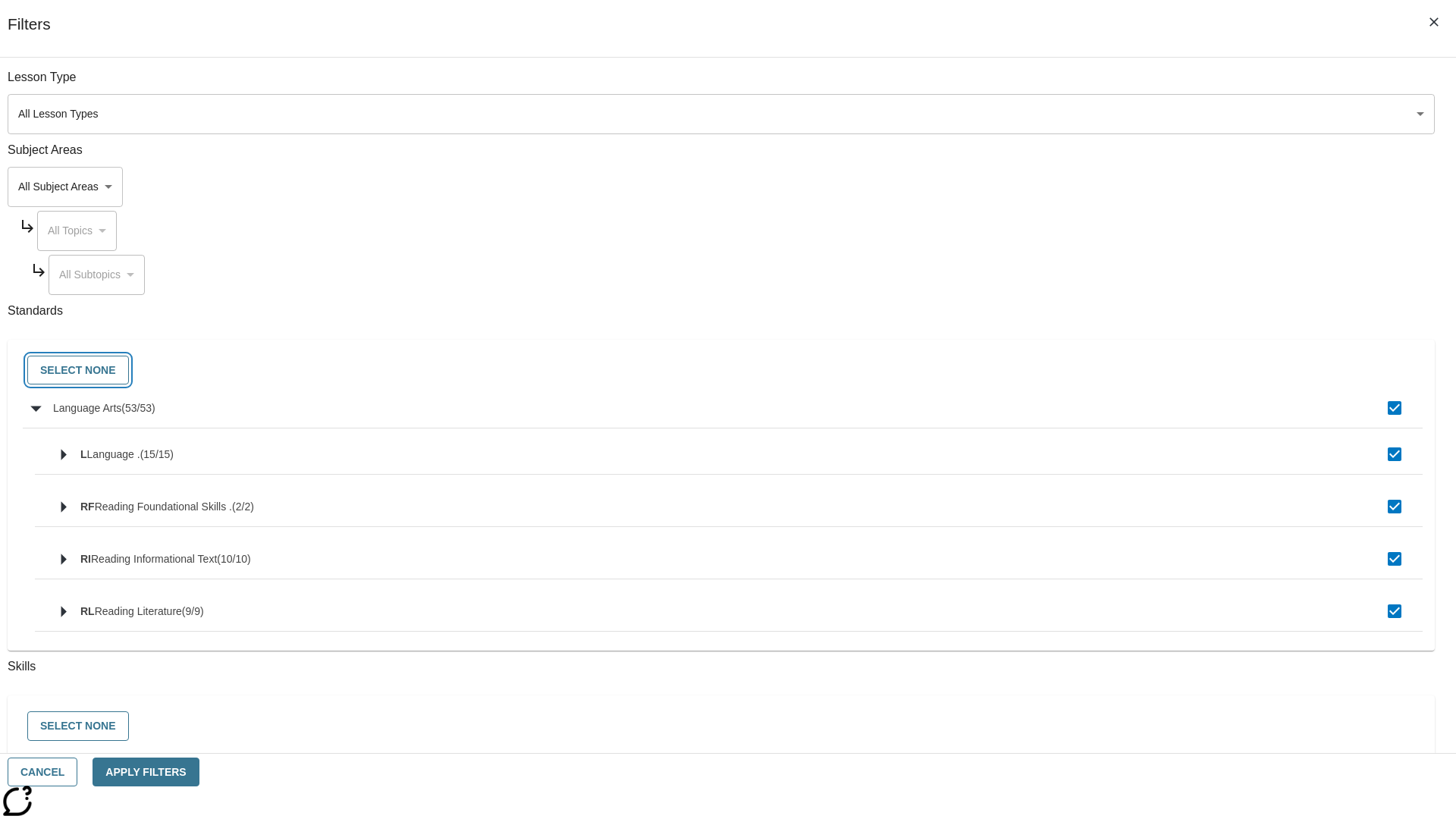
checkbox input "false"
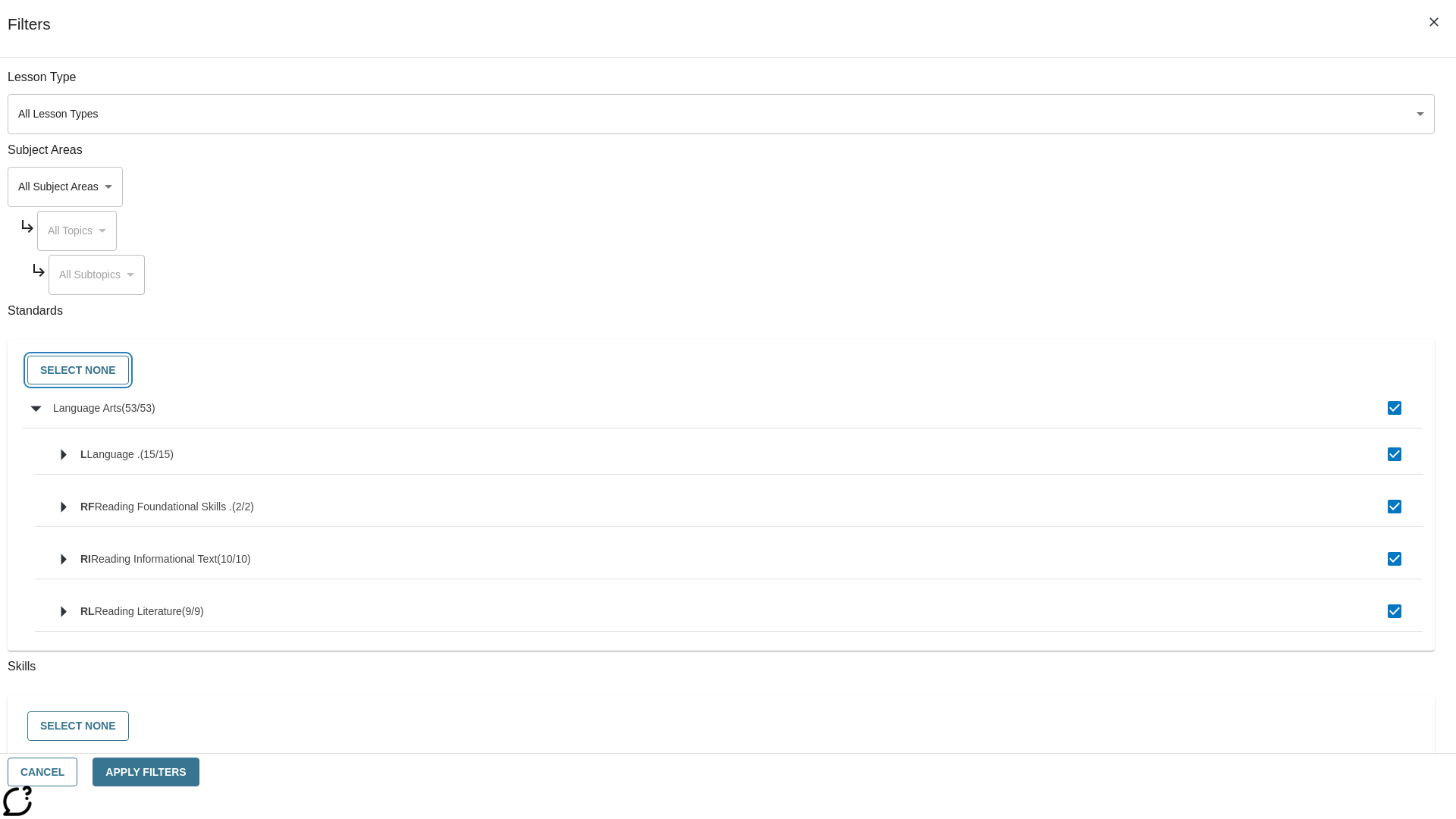
checkbox input "false"
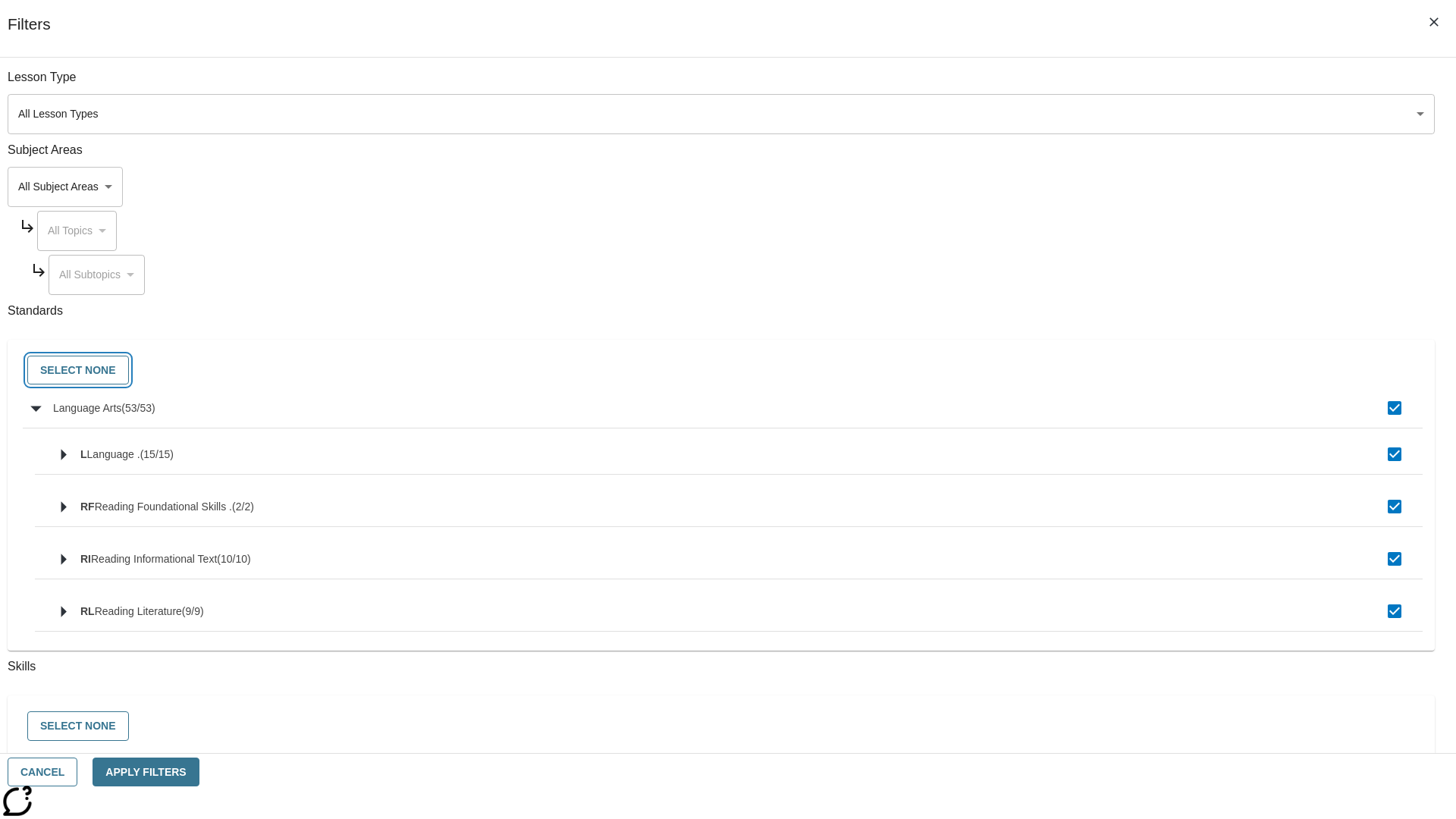
checkbox input "false"
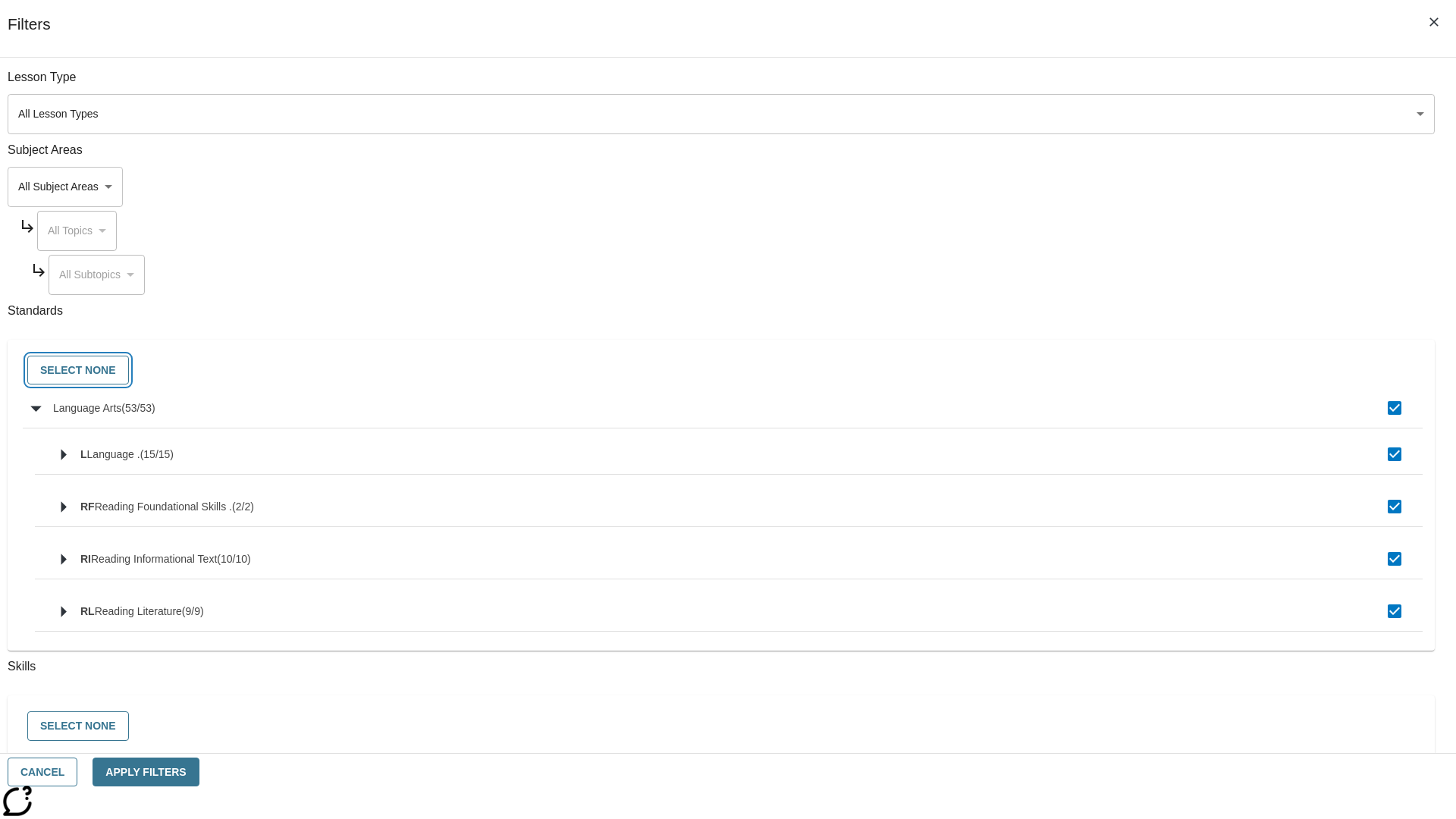
checkbox input "false"
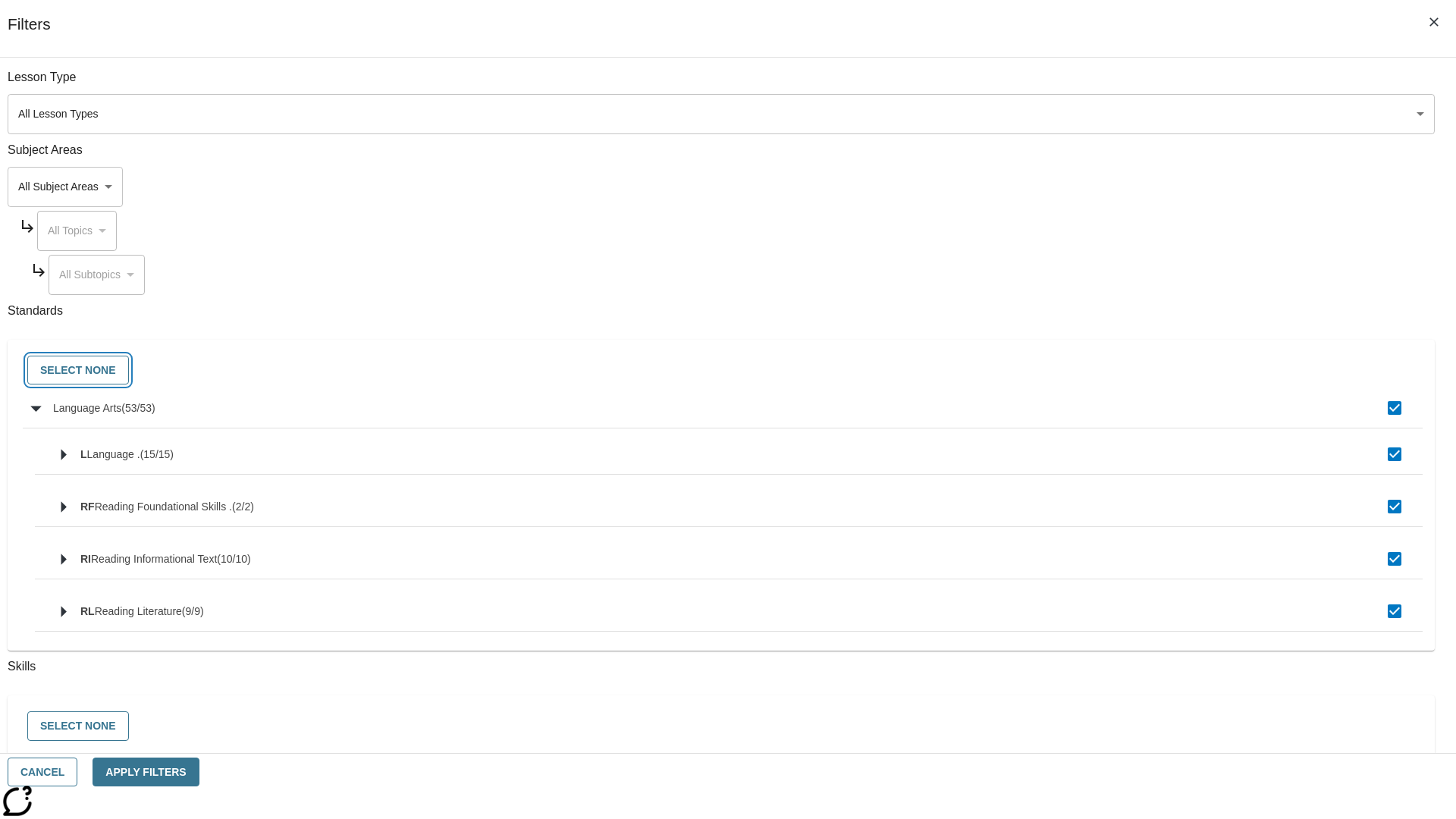
checkbox input "false"
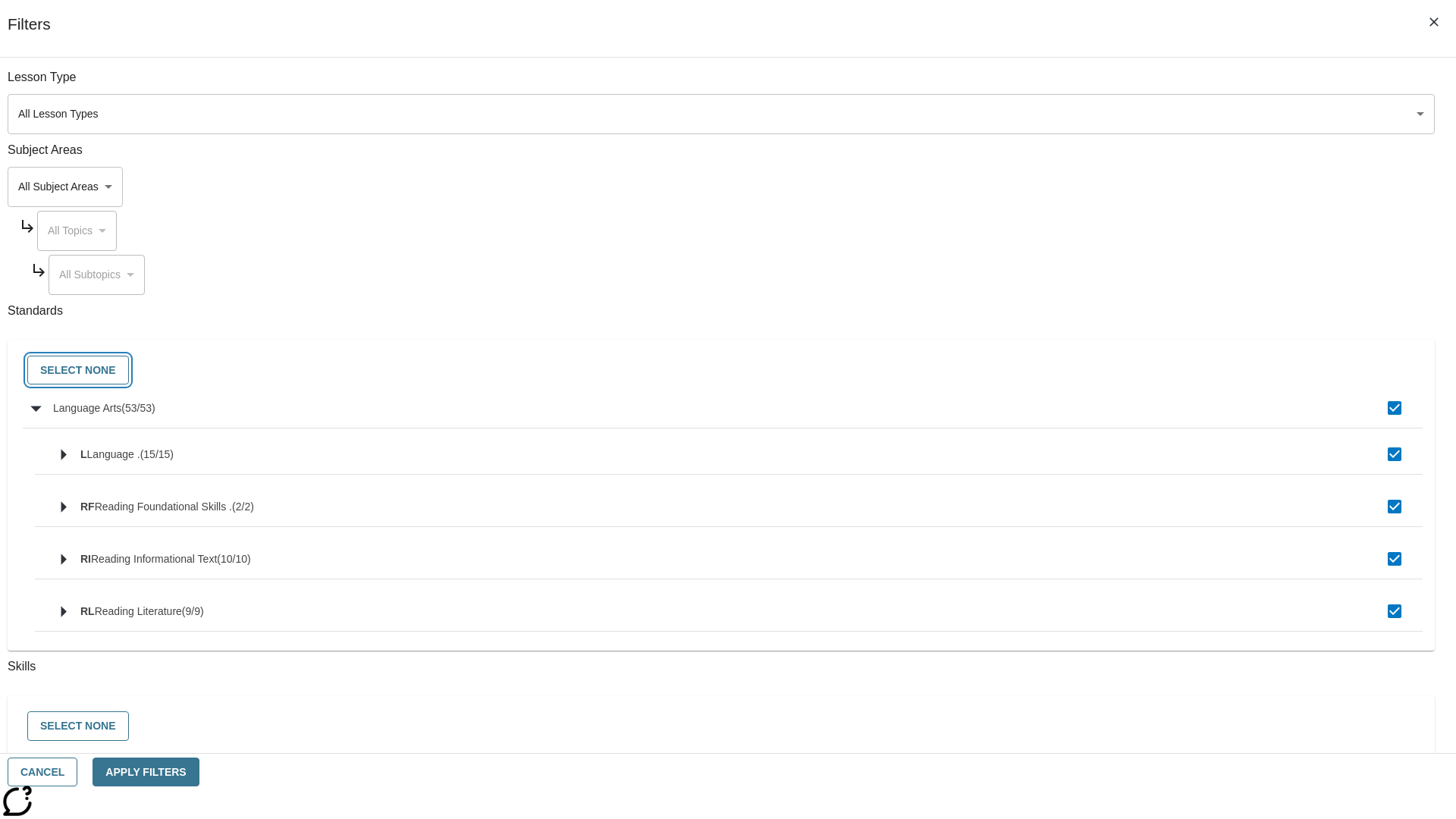
checkbox input "false"
click at [78, 772] on button "Cancel" at bounding box center [42, 772] width 70 height 30
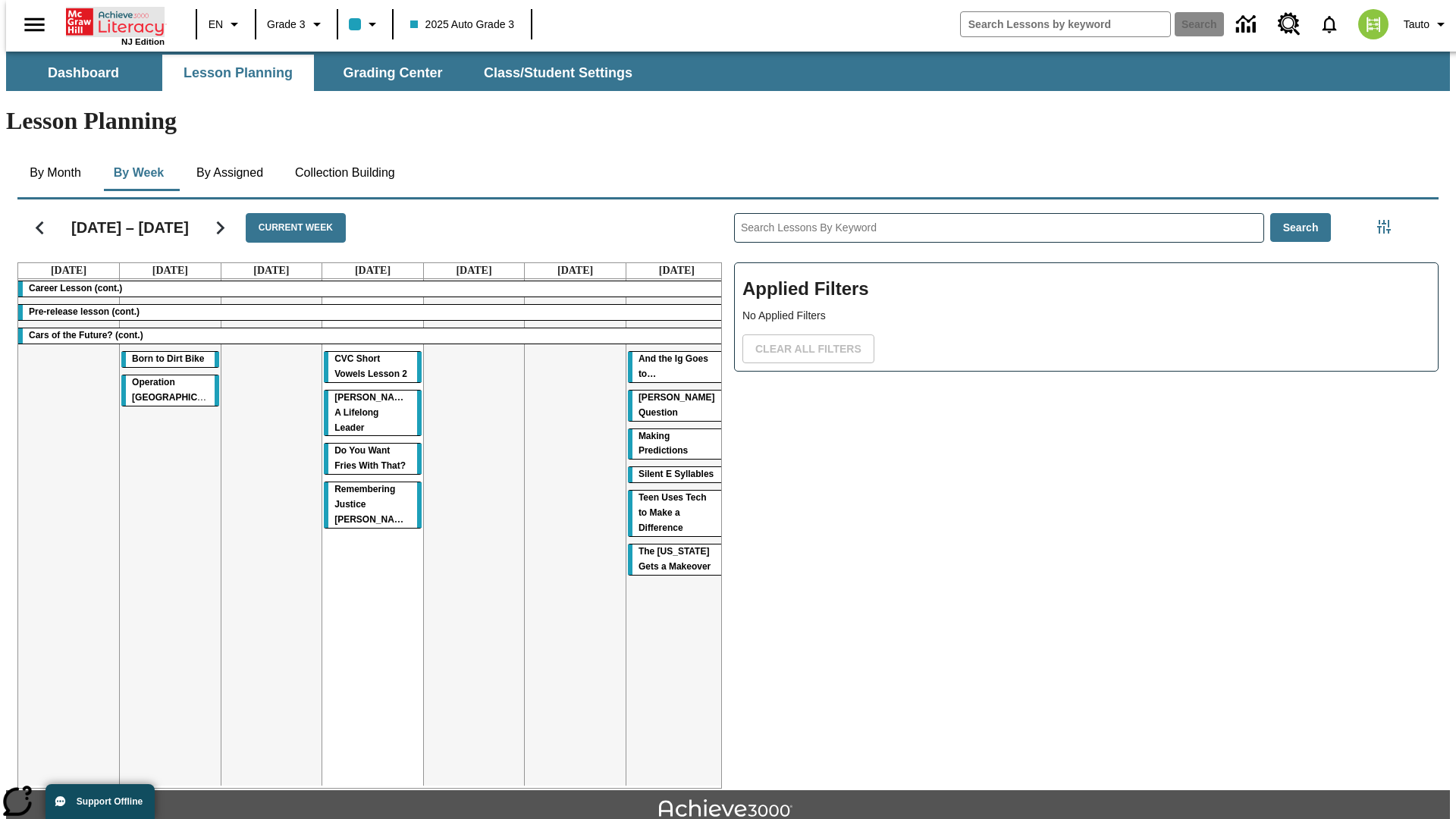
click at [110, 21] on icon "Home" at bounding box center [117, 22] width 101 height 30
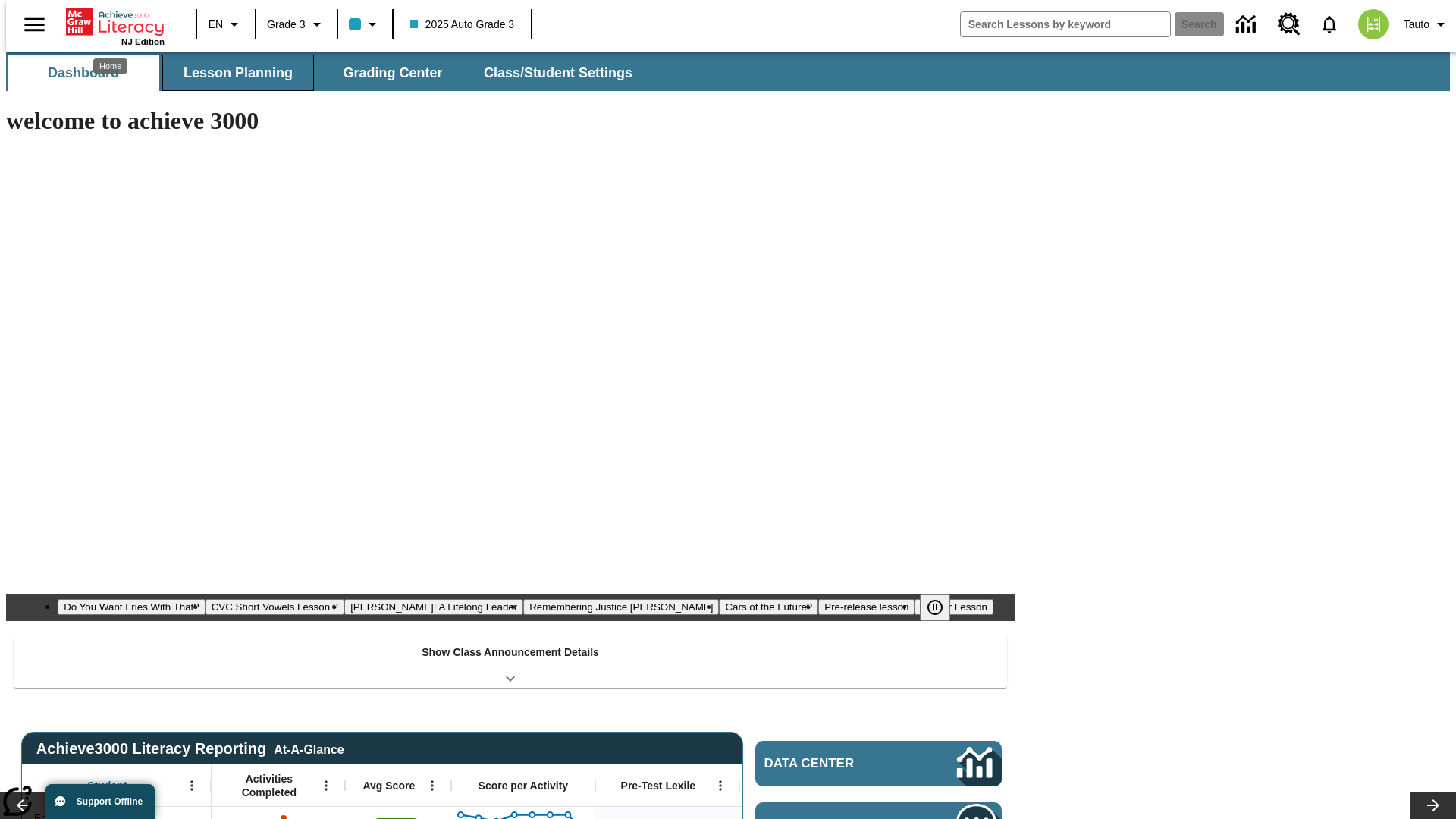
click at [232, 73] on span "Lesson Planning" at bounding box center [237, 74] width 110 height 18
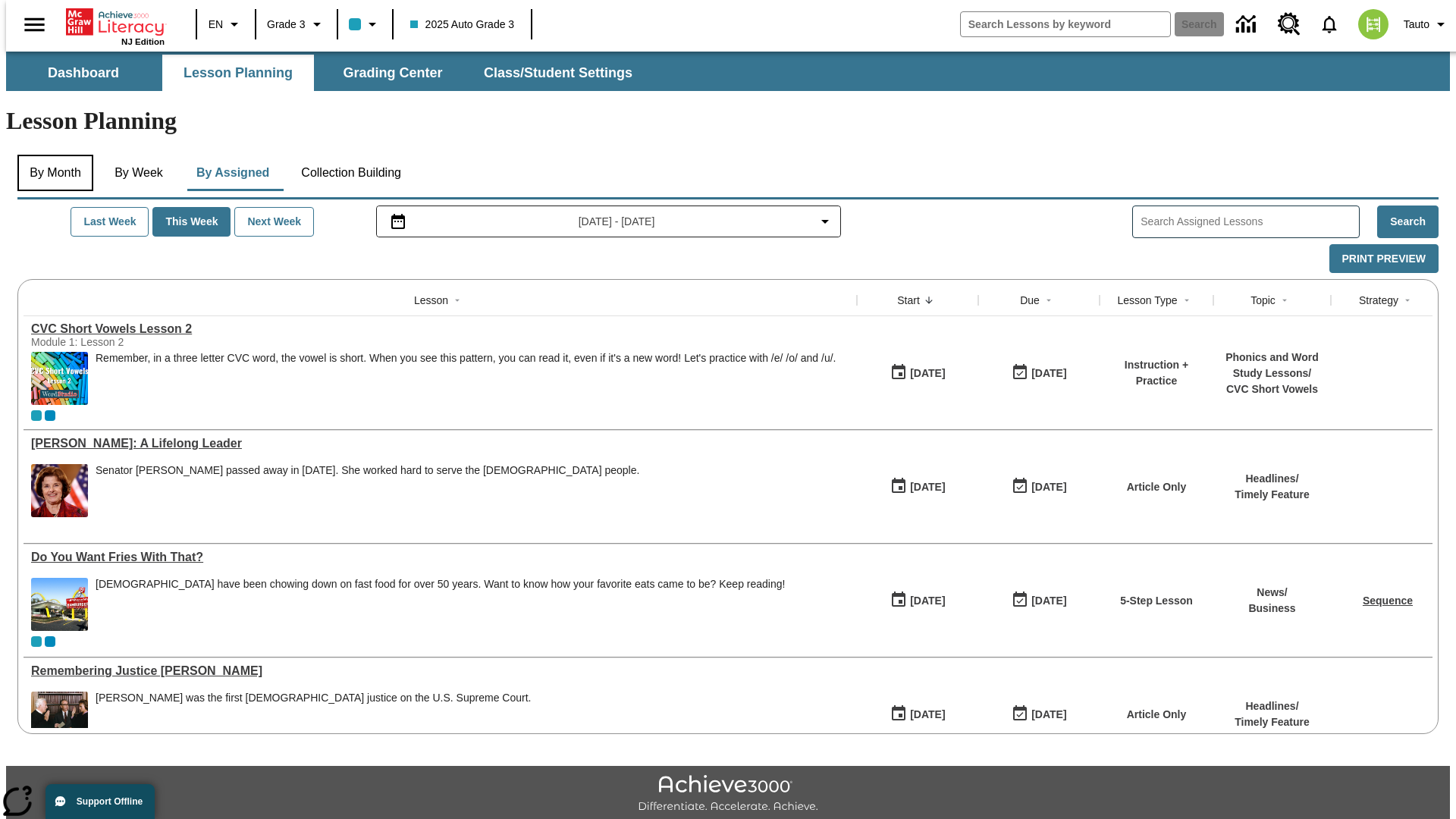
click at [51, 154] on button "By Month" at bounding box center [55, 173] width 76 height 37
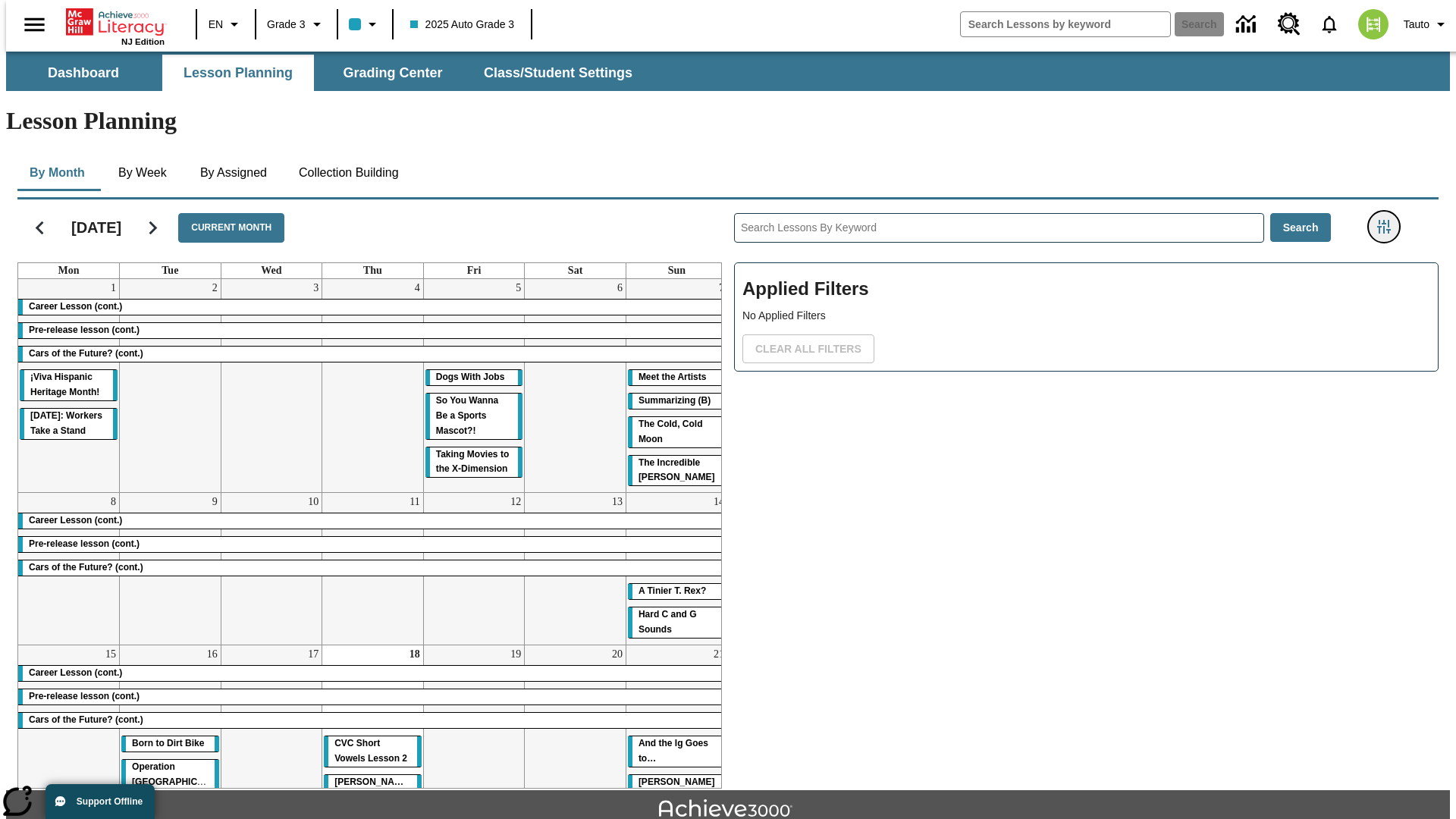
click at [1388, 220] on icon "Filters Side menu" at bounding box center [1383, 226] width 14 height 14
